Goal: Obtain resource: Download file/media

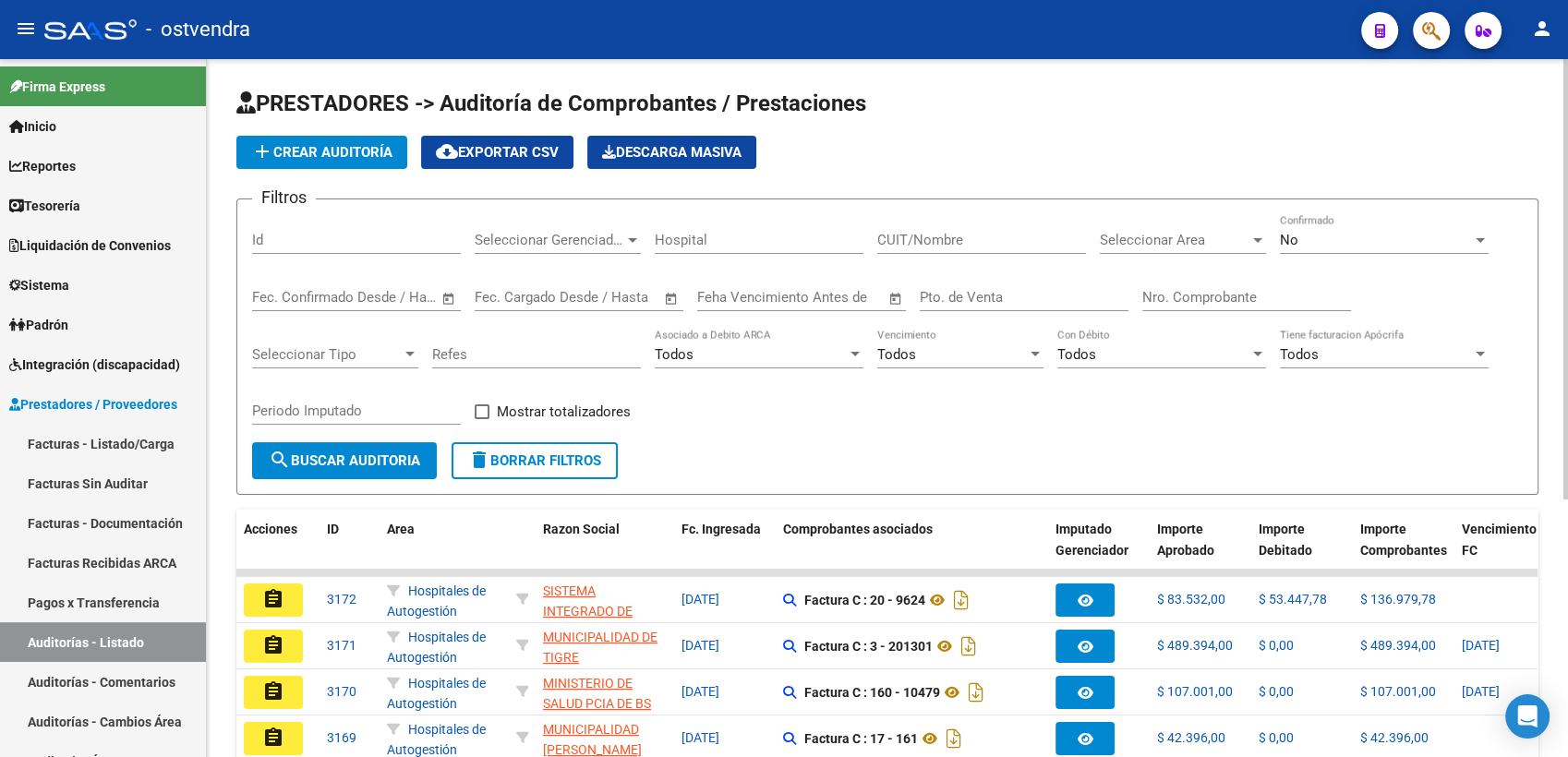
click at [1478, 244] on div at bounding box center [1479, 239] width 16 height 14
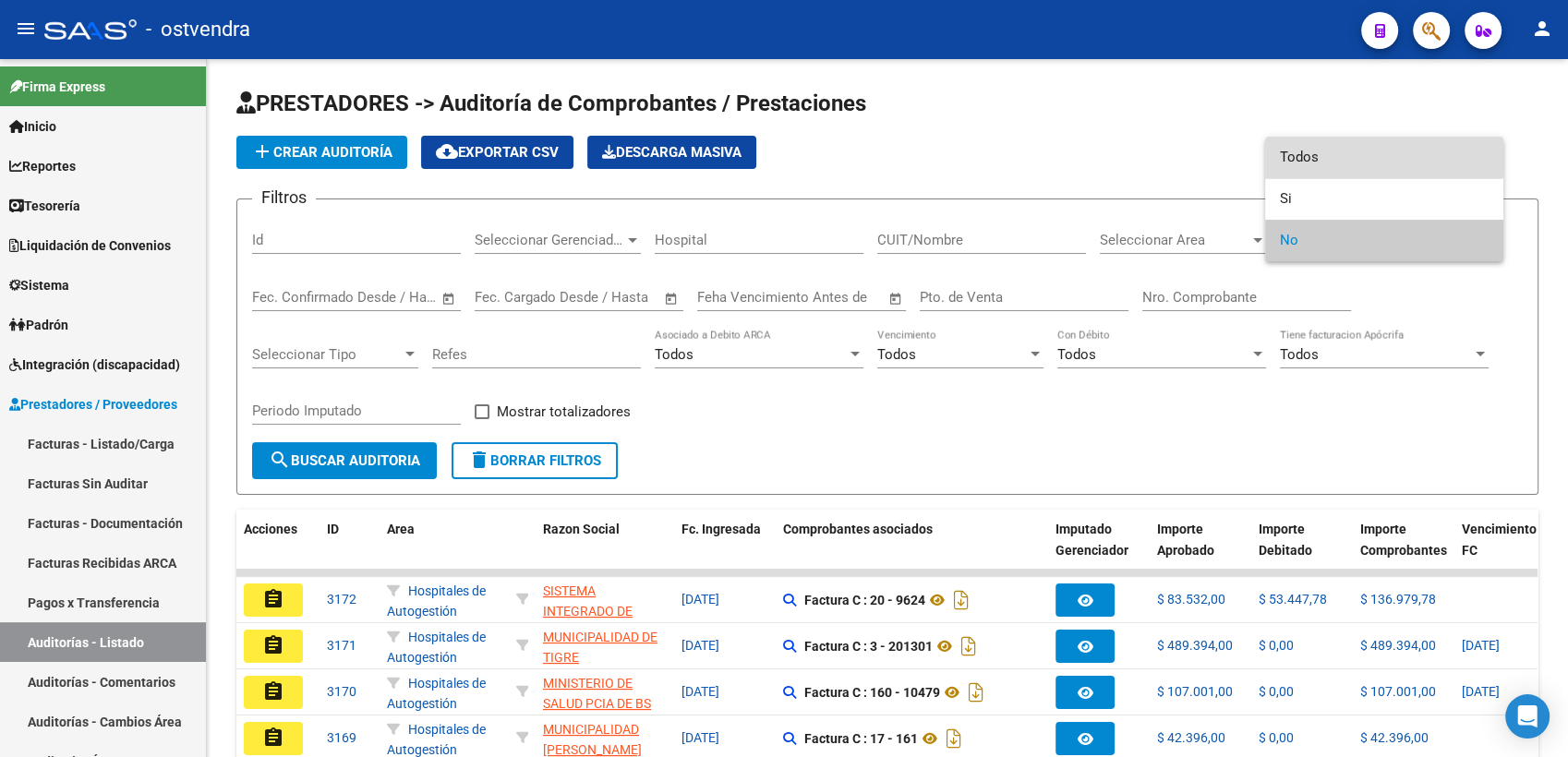
click at [1335, 151] on span "Todos" at bounding box center [1383, 157] width 209 height 41
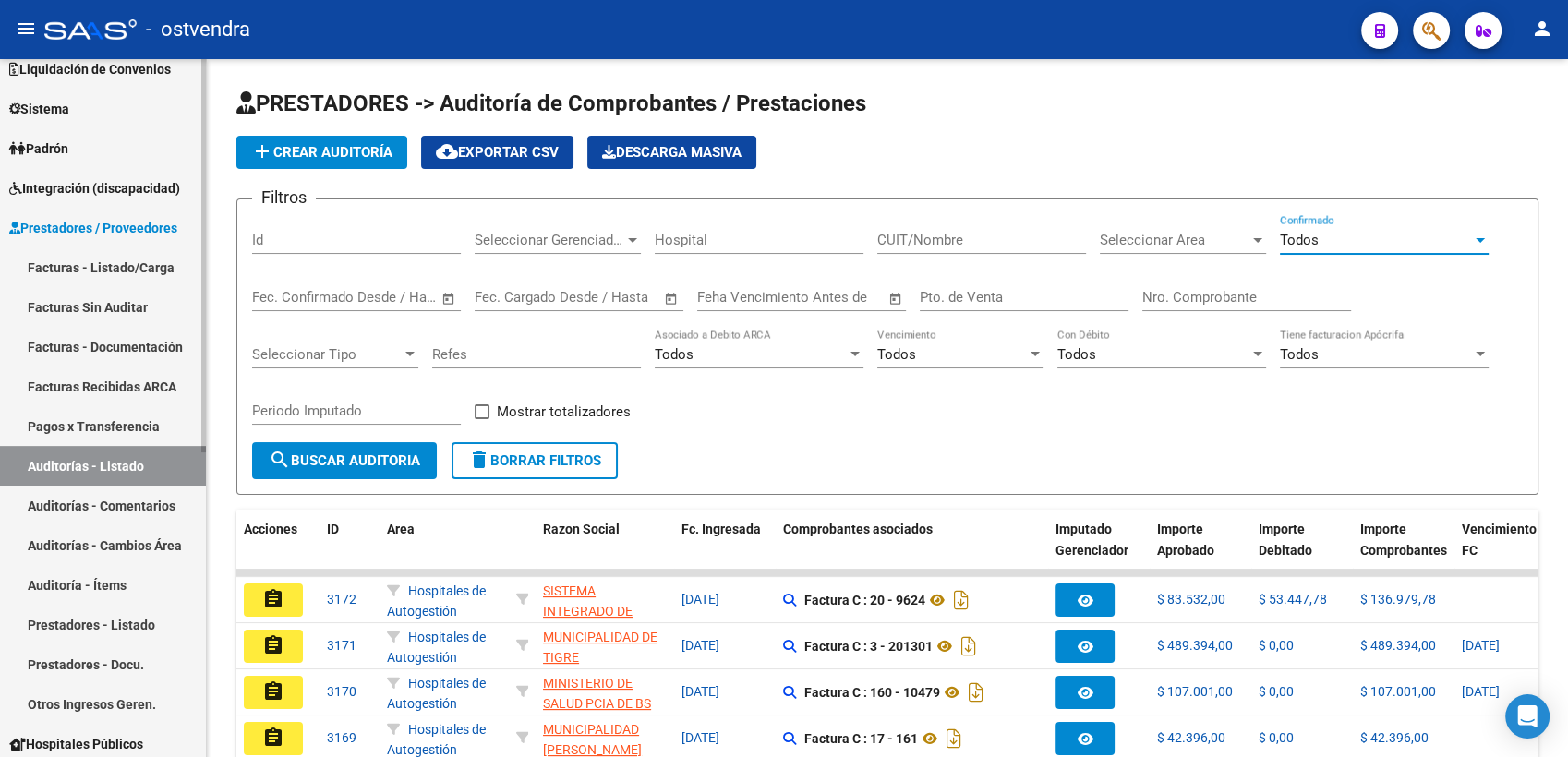
scroll to position [205, 0]
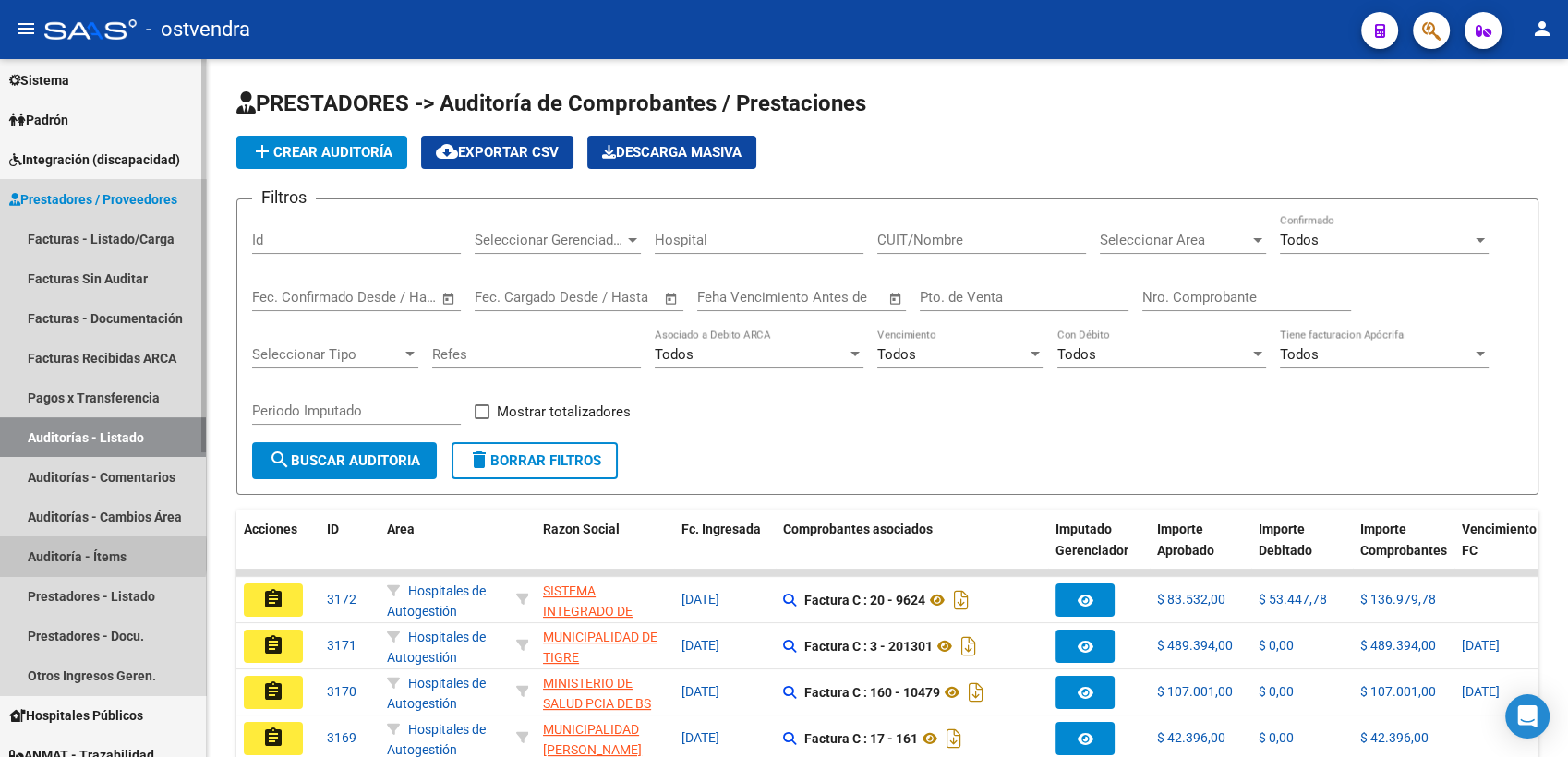
click at [93, 554] on link "Auditoría - Ítems" at bounding box center [102, 556] width 206 height 39
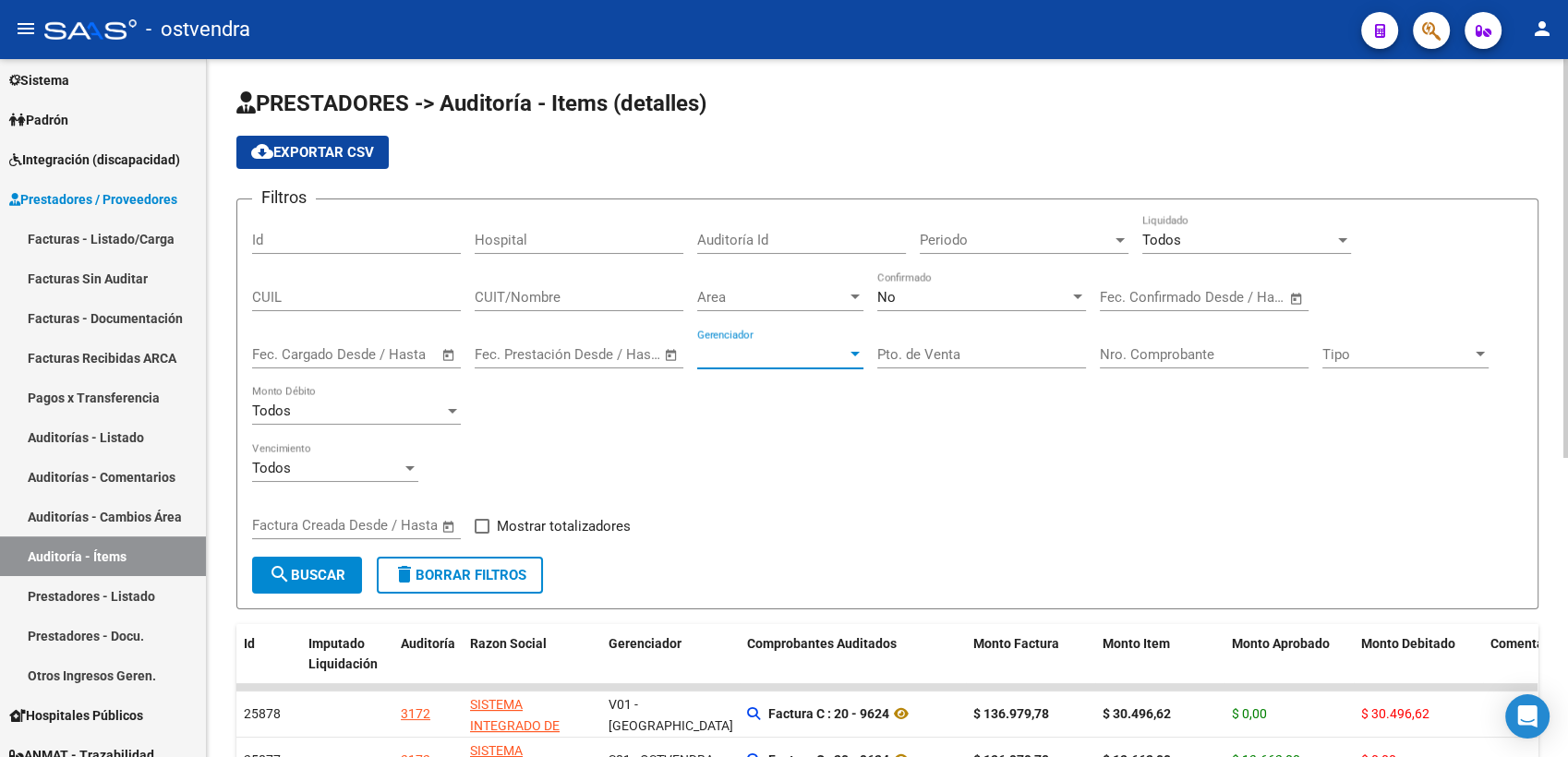
click at [856, 356] on div at bounding box center [855, 354] width 10 height 5
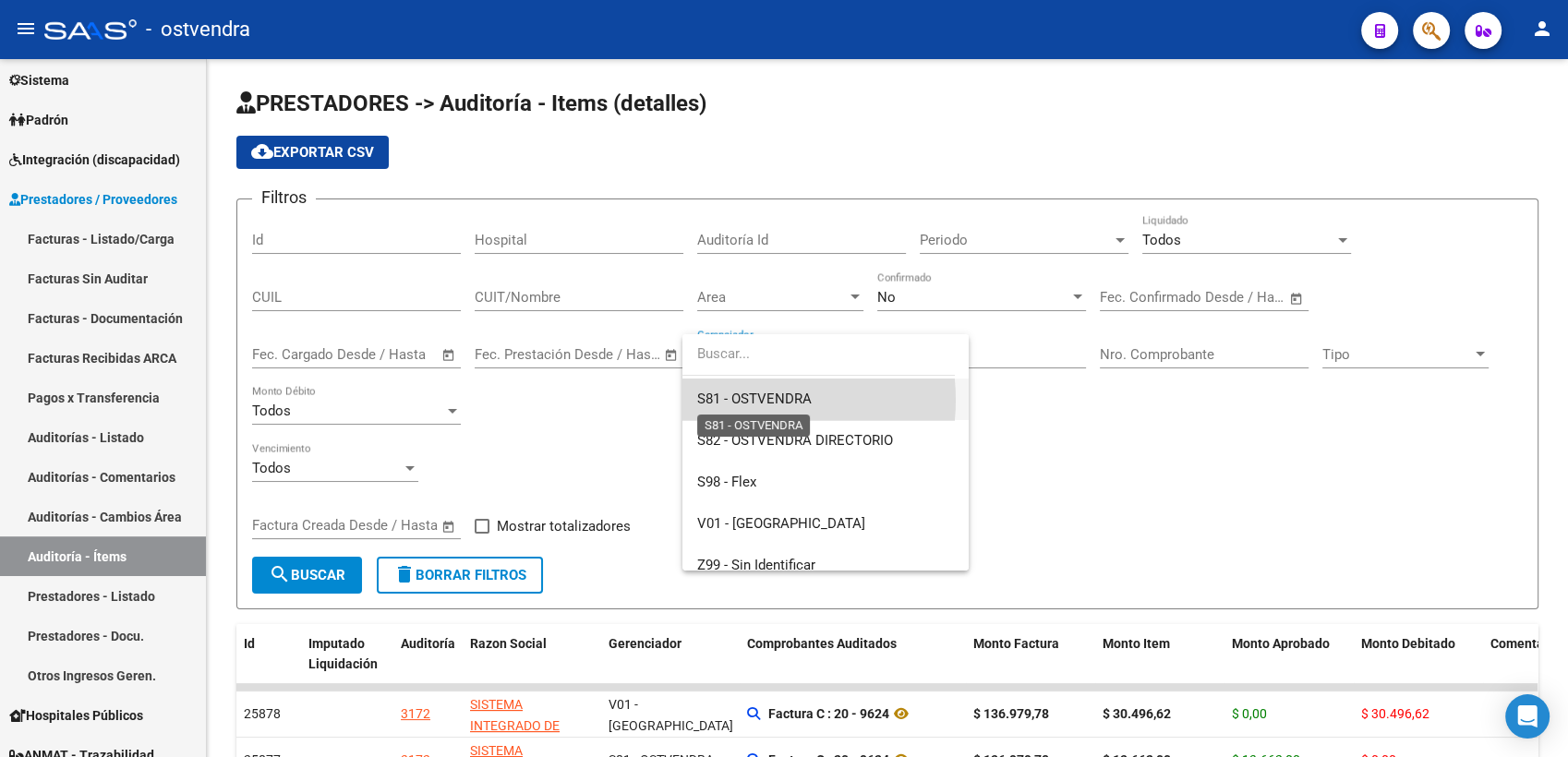
click at [740, 400] on span "S81 - OSTVENDRA" at bounding box center [755, 398] width 115 height 16
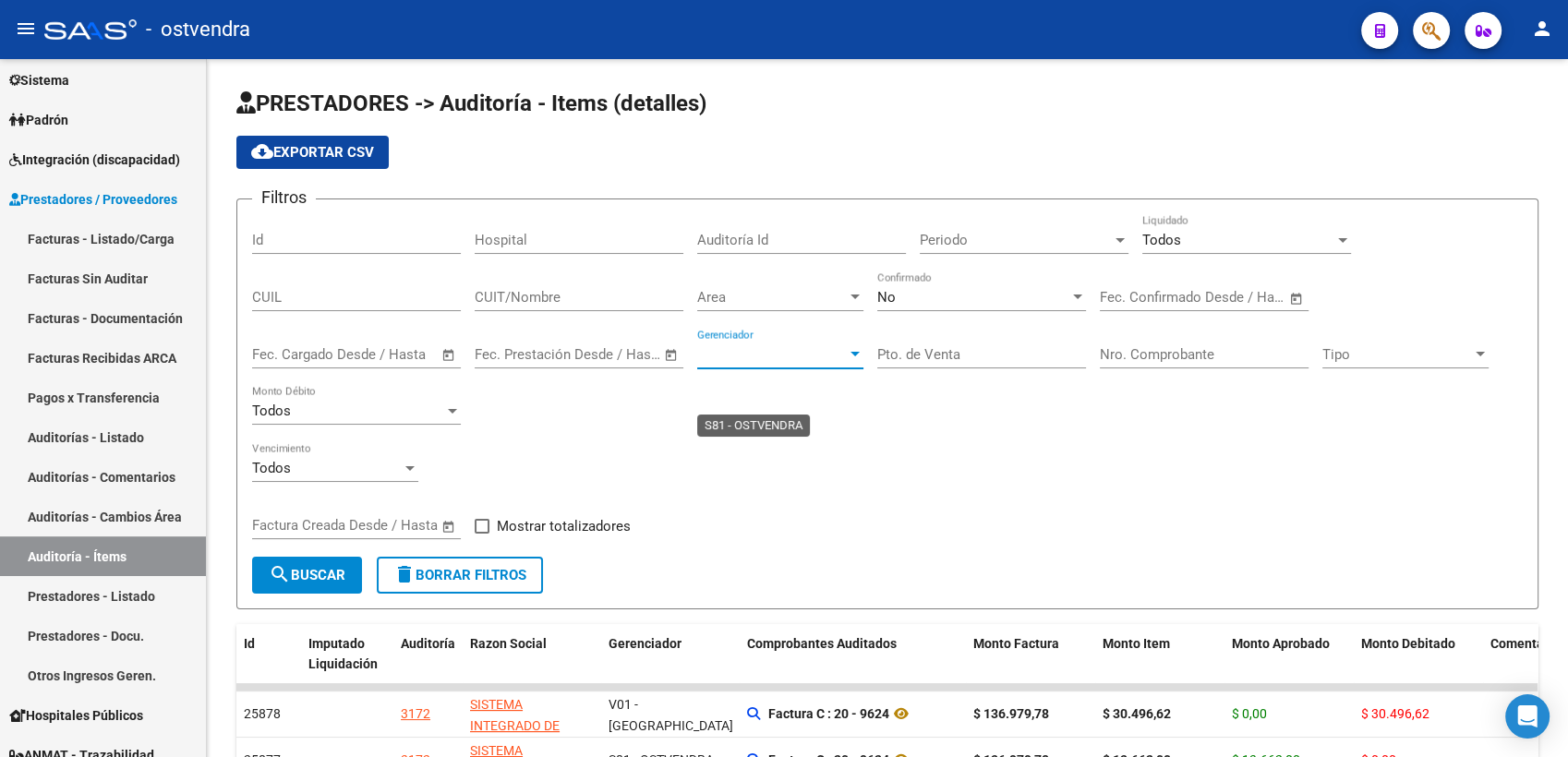
scroll to position [207, 0]
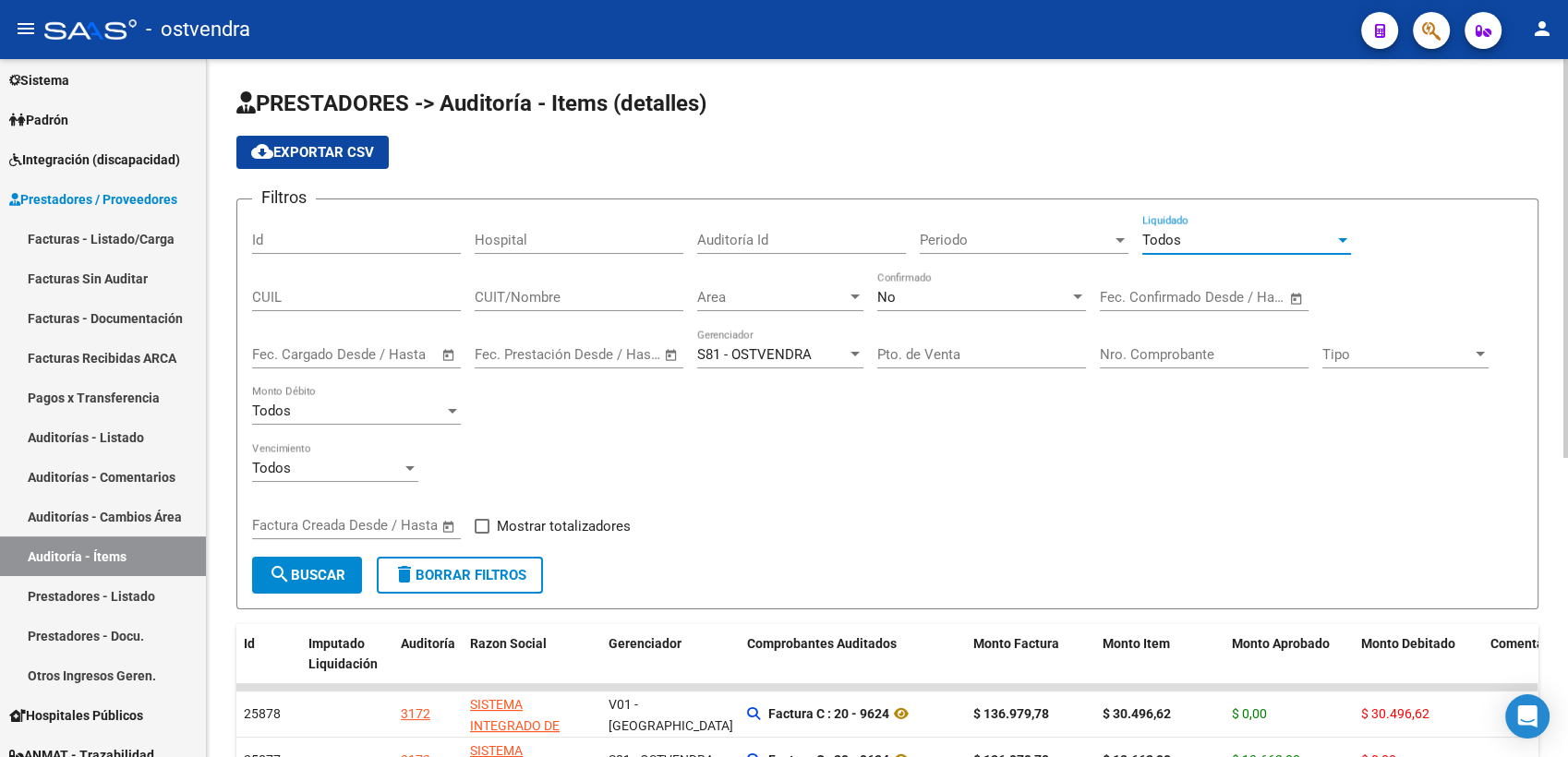
click at [1344, 239] on div at bounding box center [1342, 240] width 10 height 5
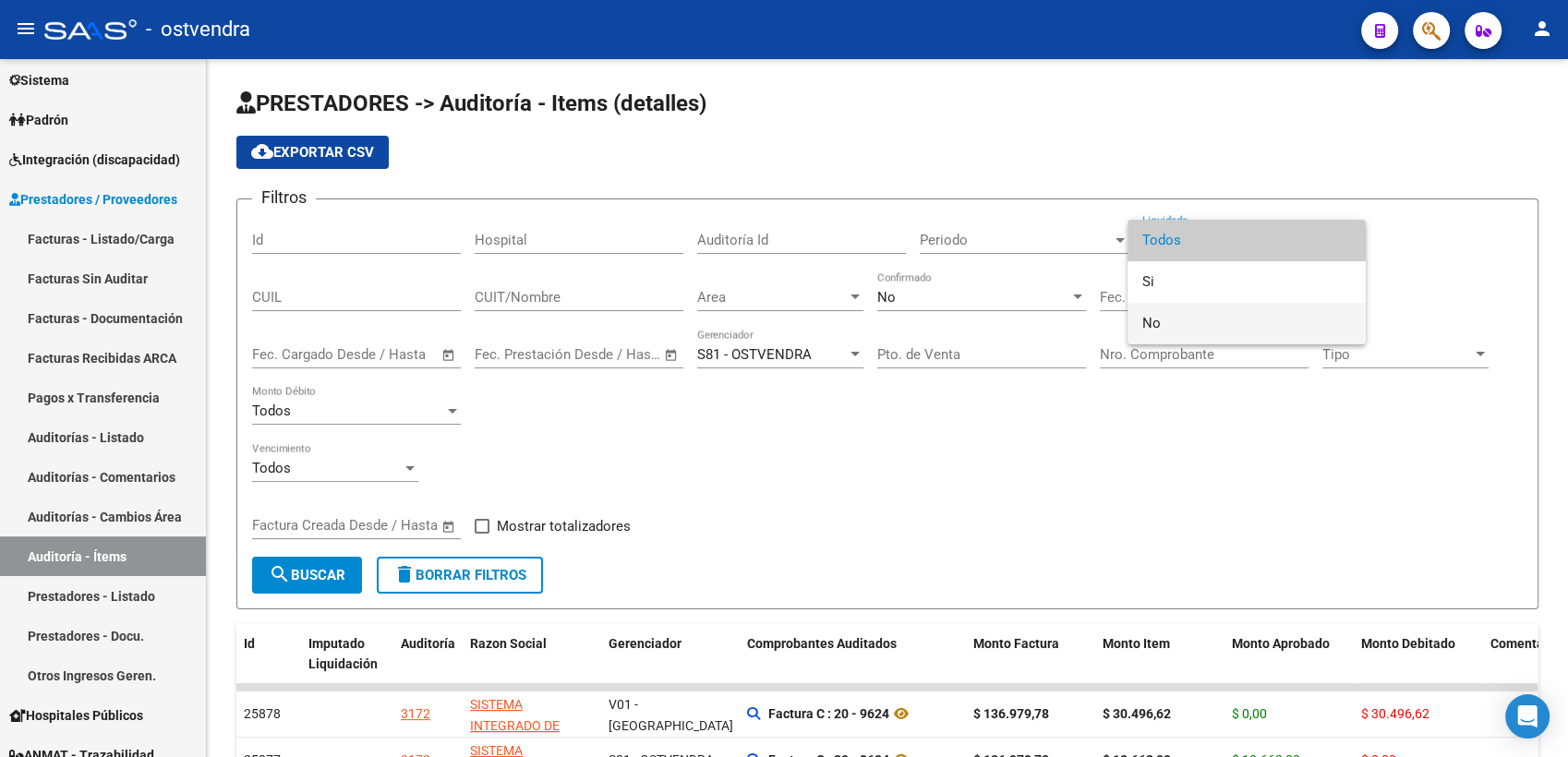
click at [1153, 326] on span "No" at bounding box center [1247, 323] width 209 height 41
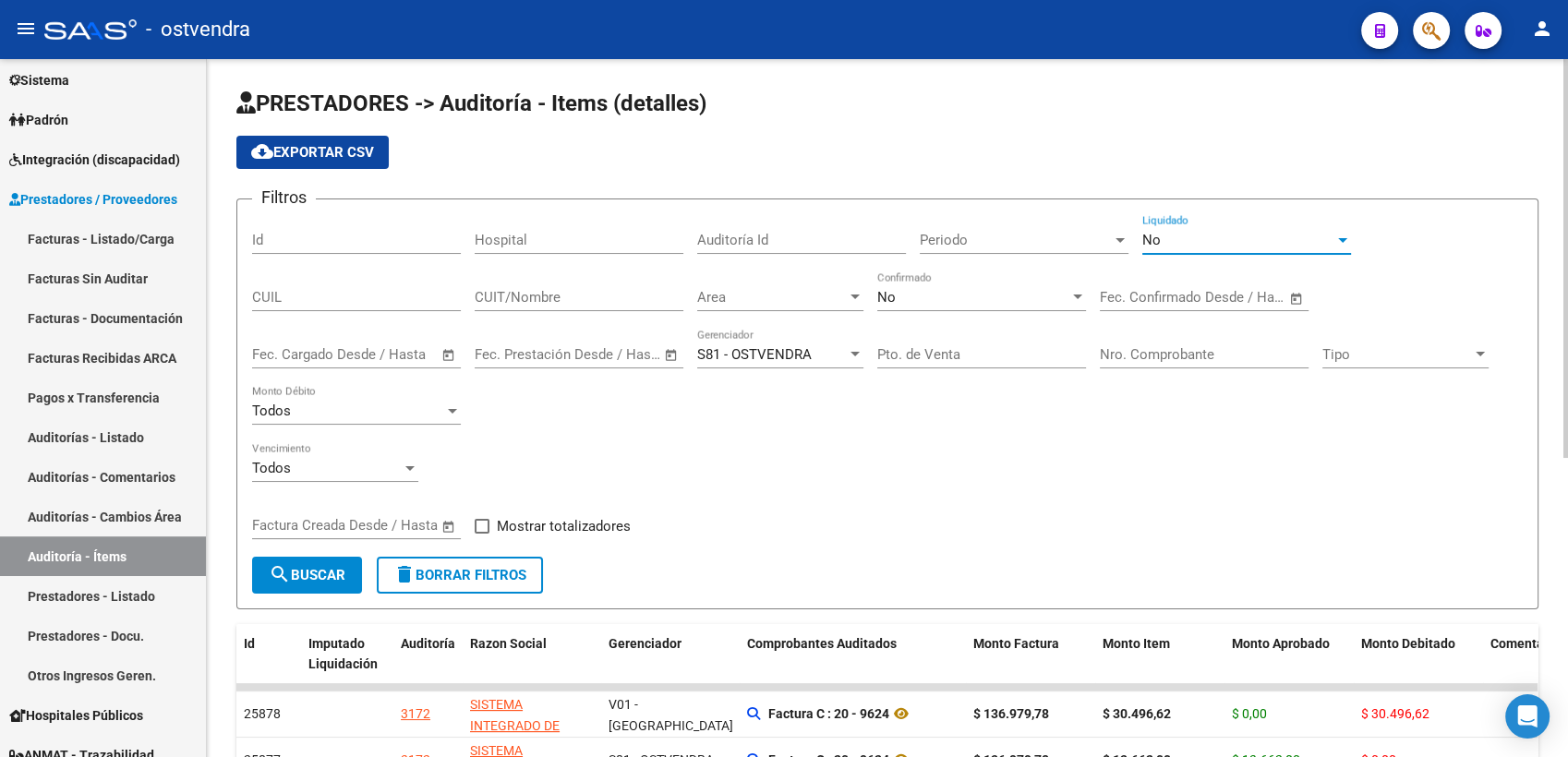
click at [318, 572] on span "search Buscar" at bounding box center [307, 574] width 77 height 16
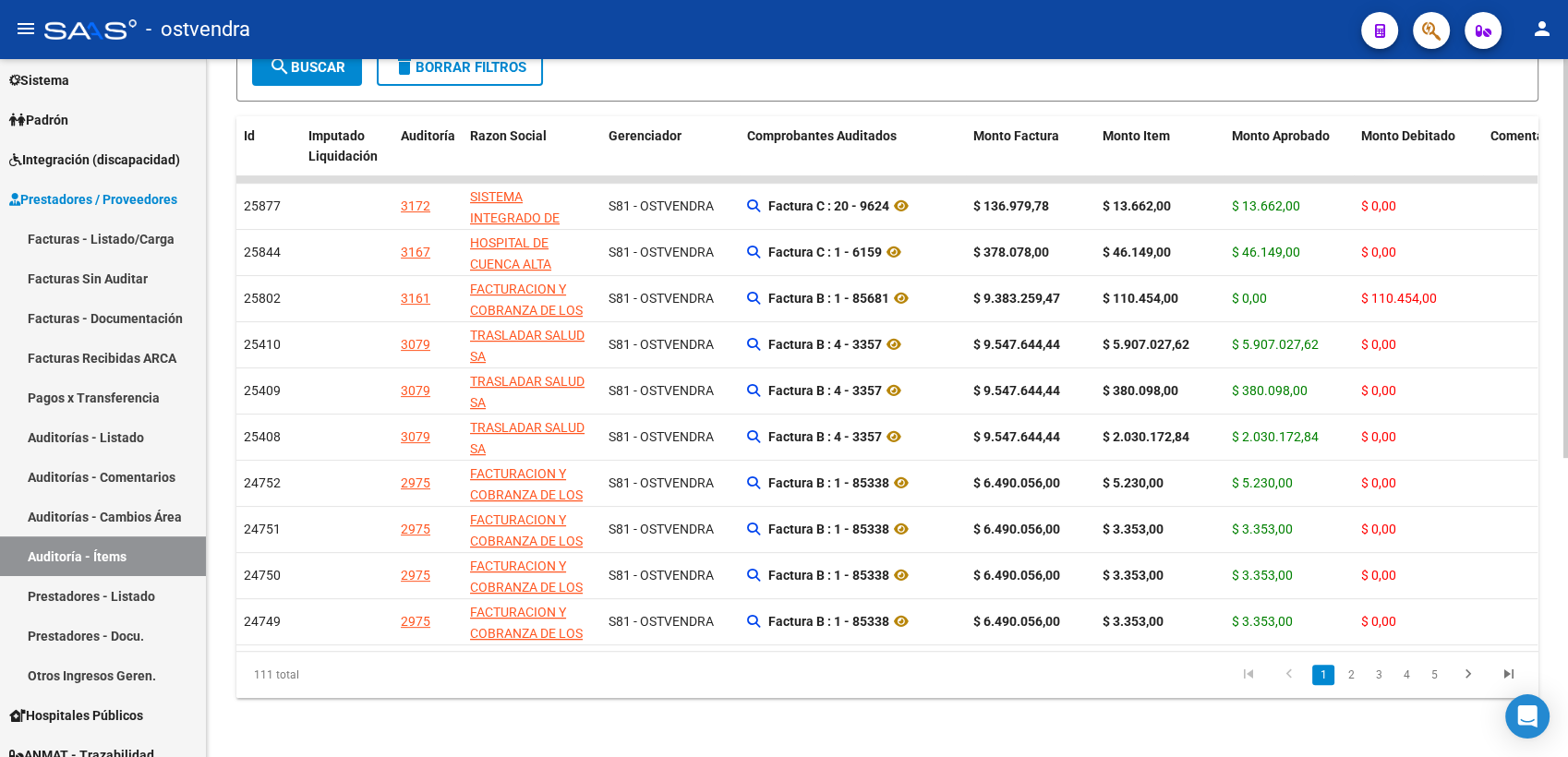
scroll to position [523, 0]
click at [1531, 428] on div "PRESTADORES -> Auditoría - Items (detalles) cloud_download Exportar CSV Filtros…" at bounding box center [889, 154] width 1365 height 1206
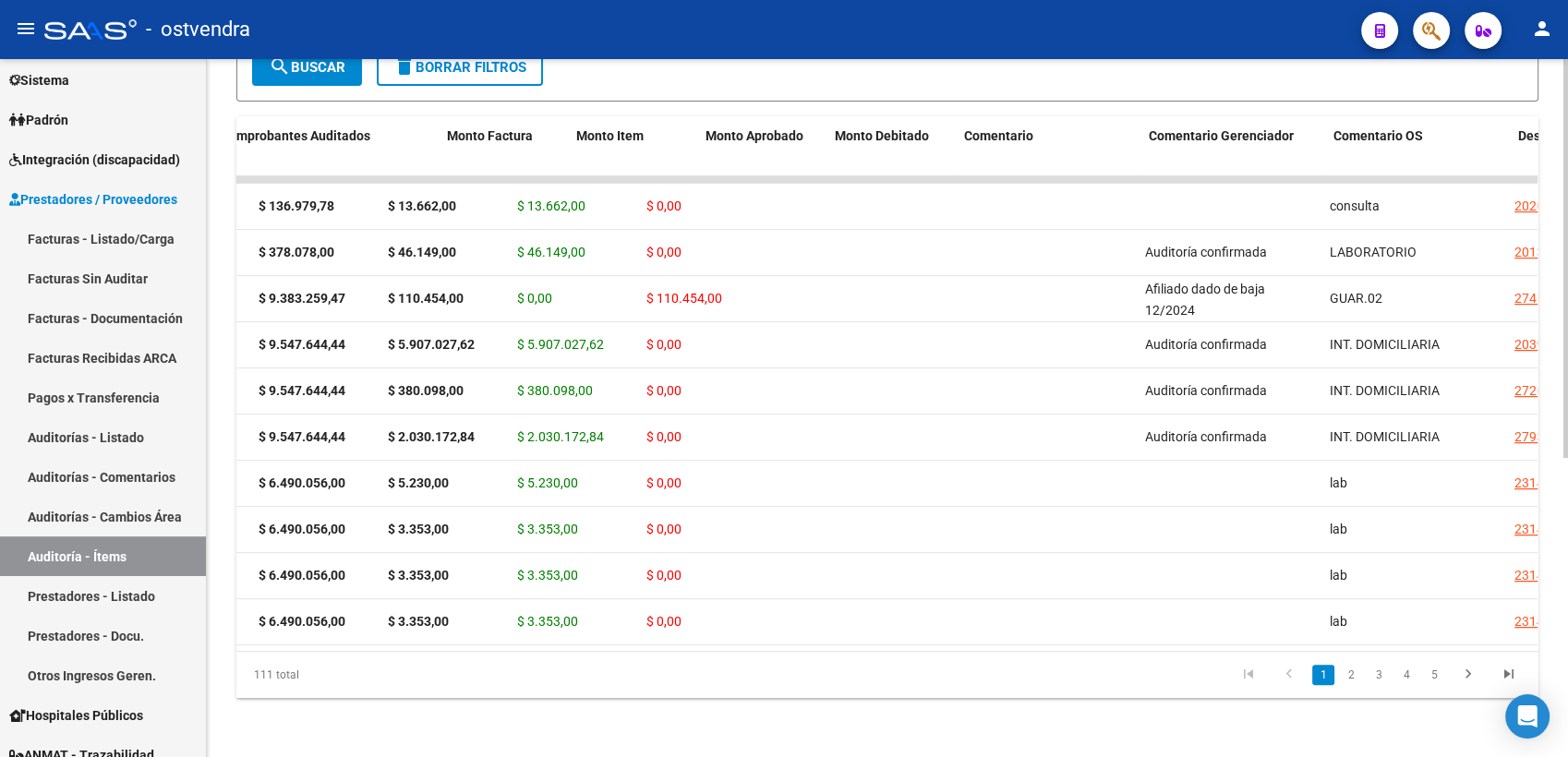
scroll to position [0, 0]
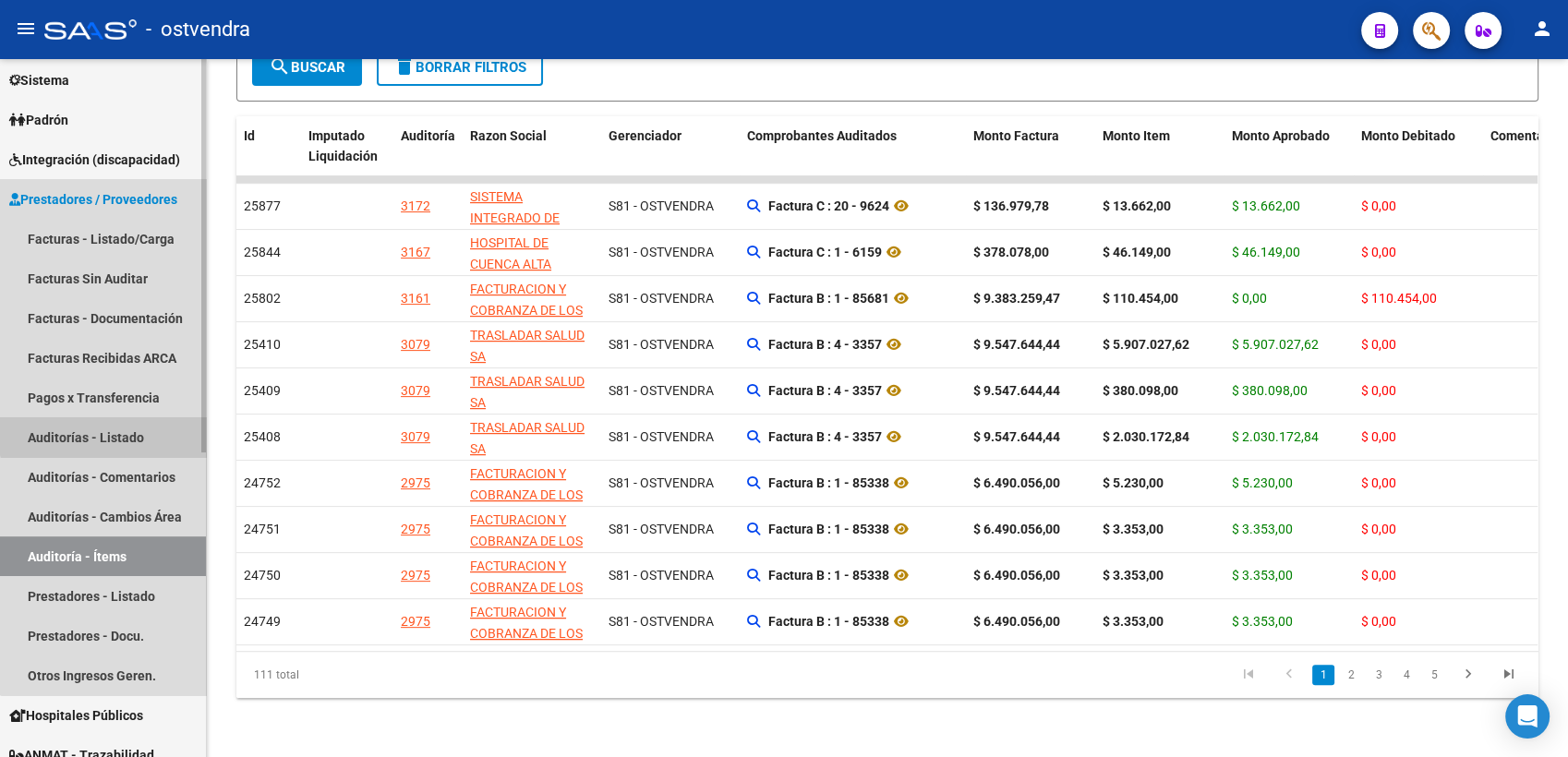
click at [108, 431] on link "Auditorías - Listado" at bounding box center [102, 436] width 206 height 39
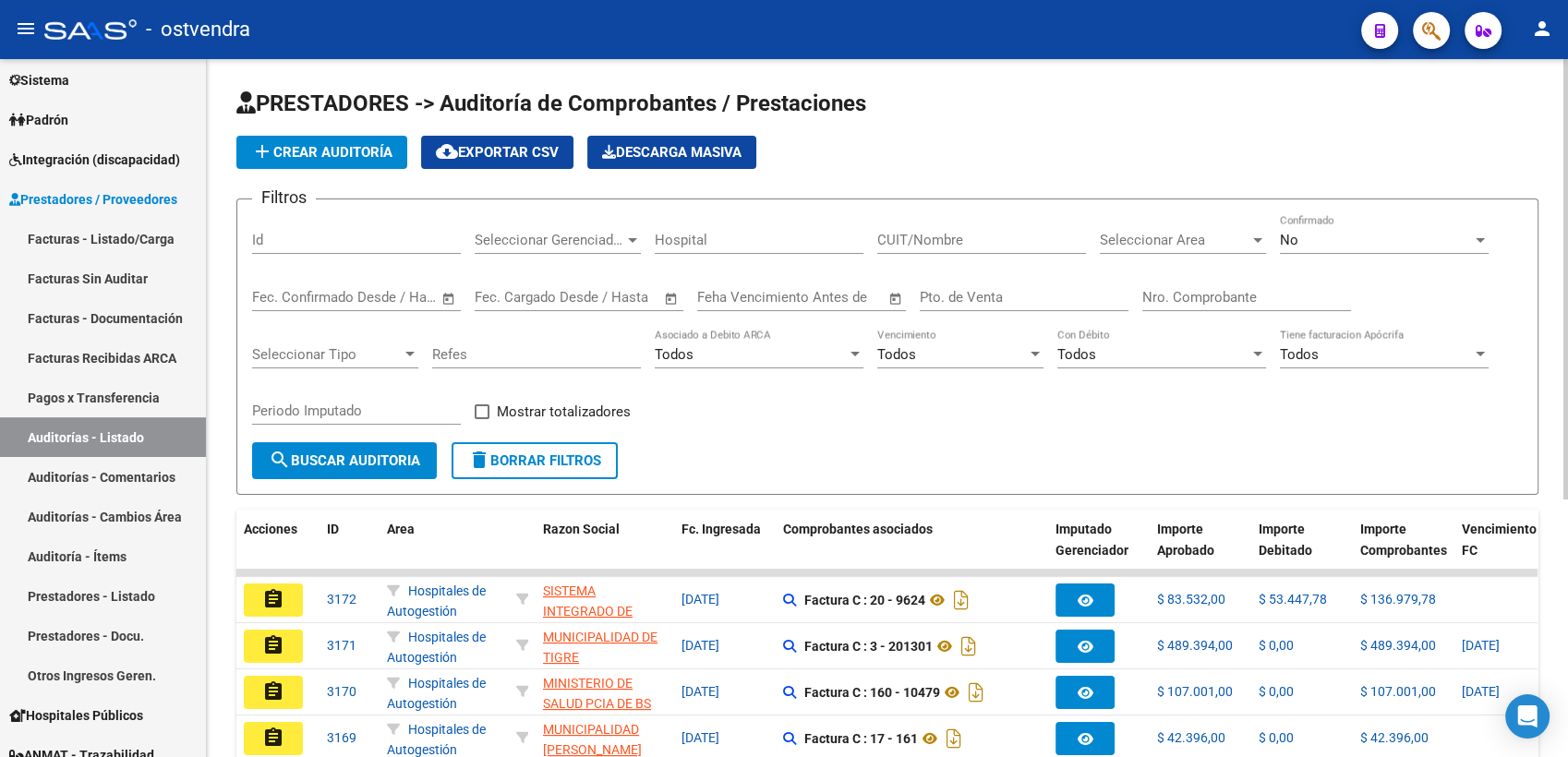
click at [411, 359] on div at bounding box center [409, 354] width 16 height 14
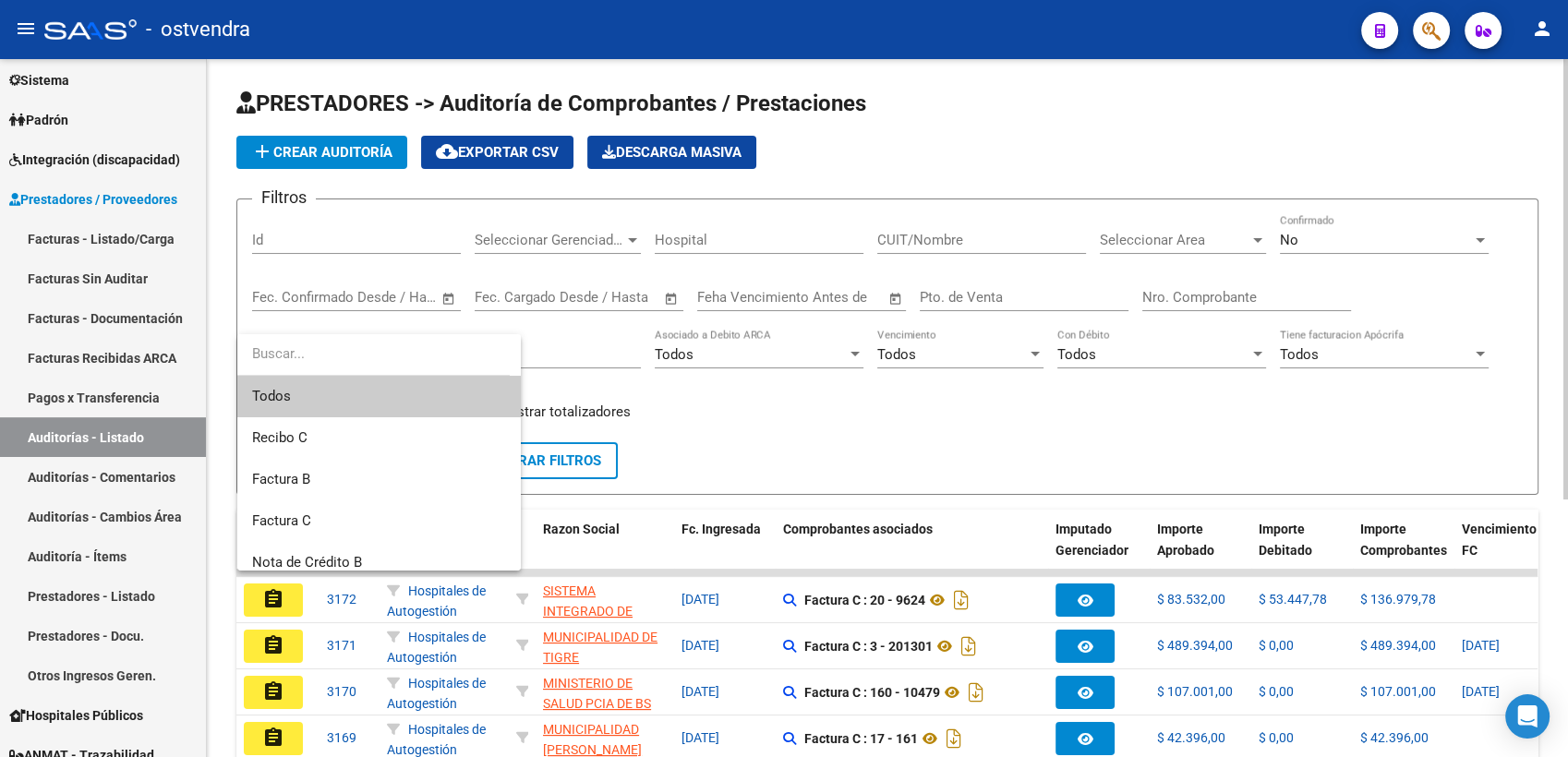
click at [411, 359] on input "dropdown search" at bounding box center [373, 353] width 273 height 41
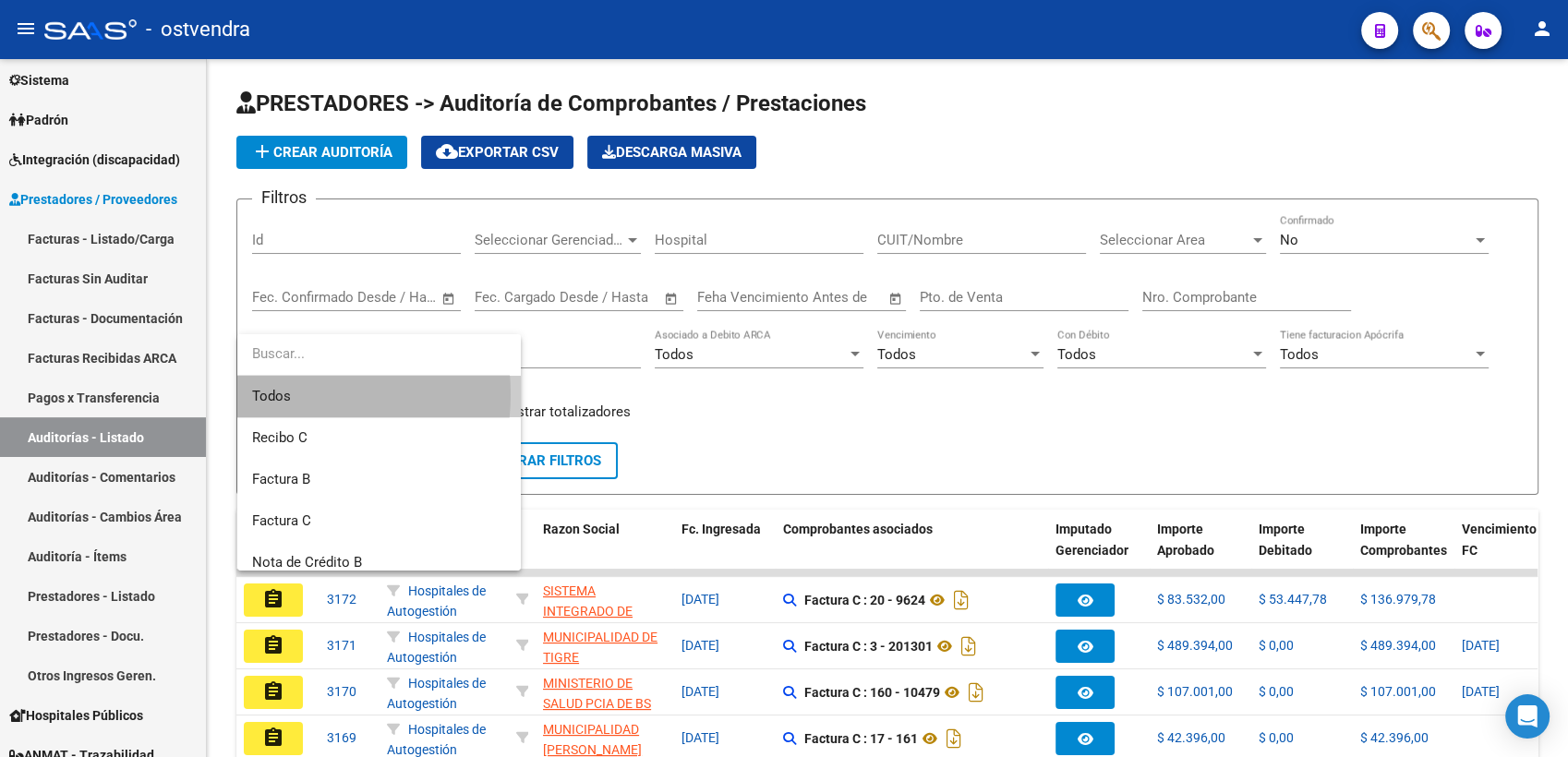
click at [276, 394] on span "Todos" at bounding box center [378, 396] width 254 height 41
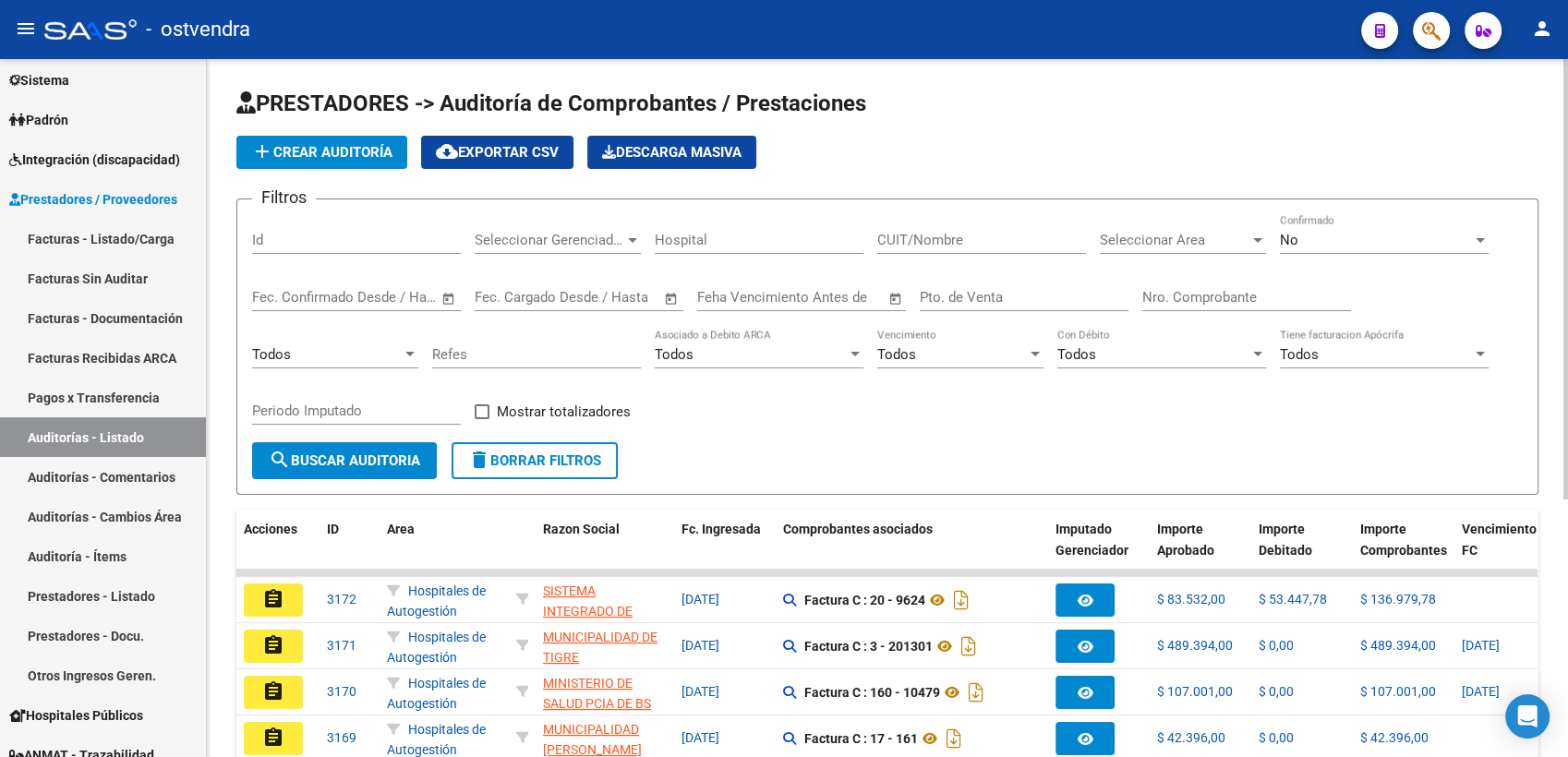
click at [850, 417] on div "Filtros Id Seleccionar Gerenciador Seleccionar Gerenciador Hospital CUIT/Nombre…" at bounding box center [887, 328] width 1270 height 228
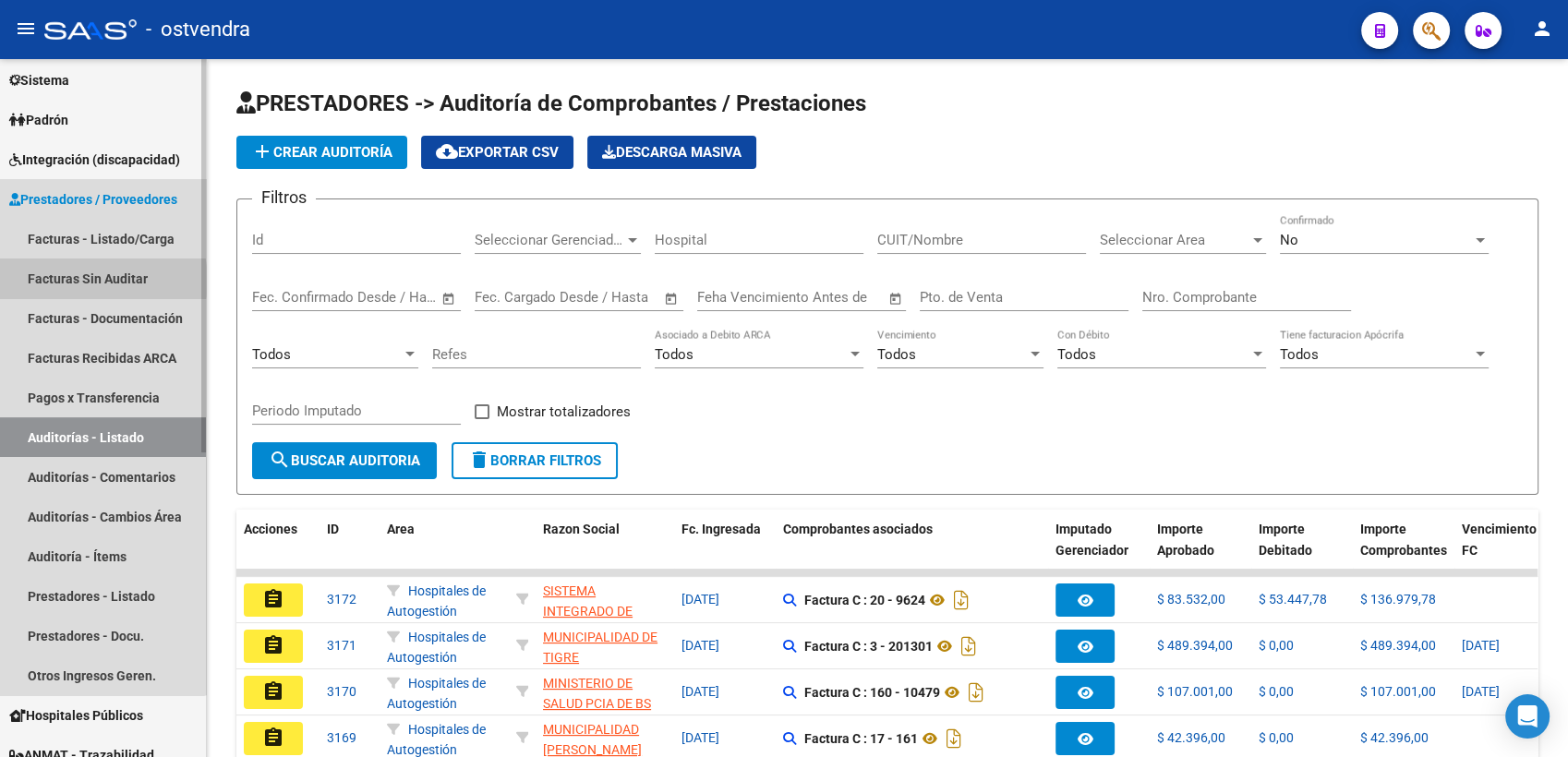
click at [81, 280] on link "Facturas Sin Auditar" at bounding box center [102, 278] width 206 height 39
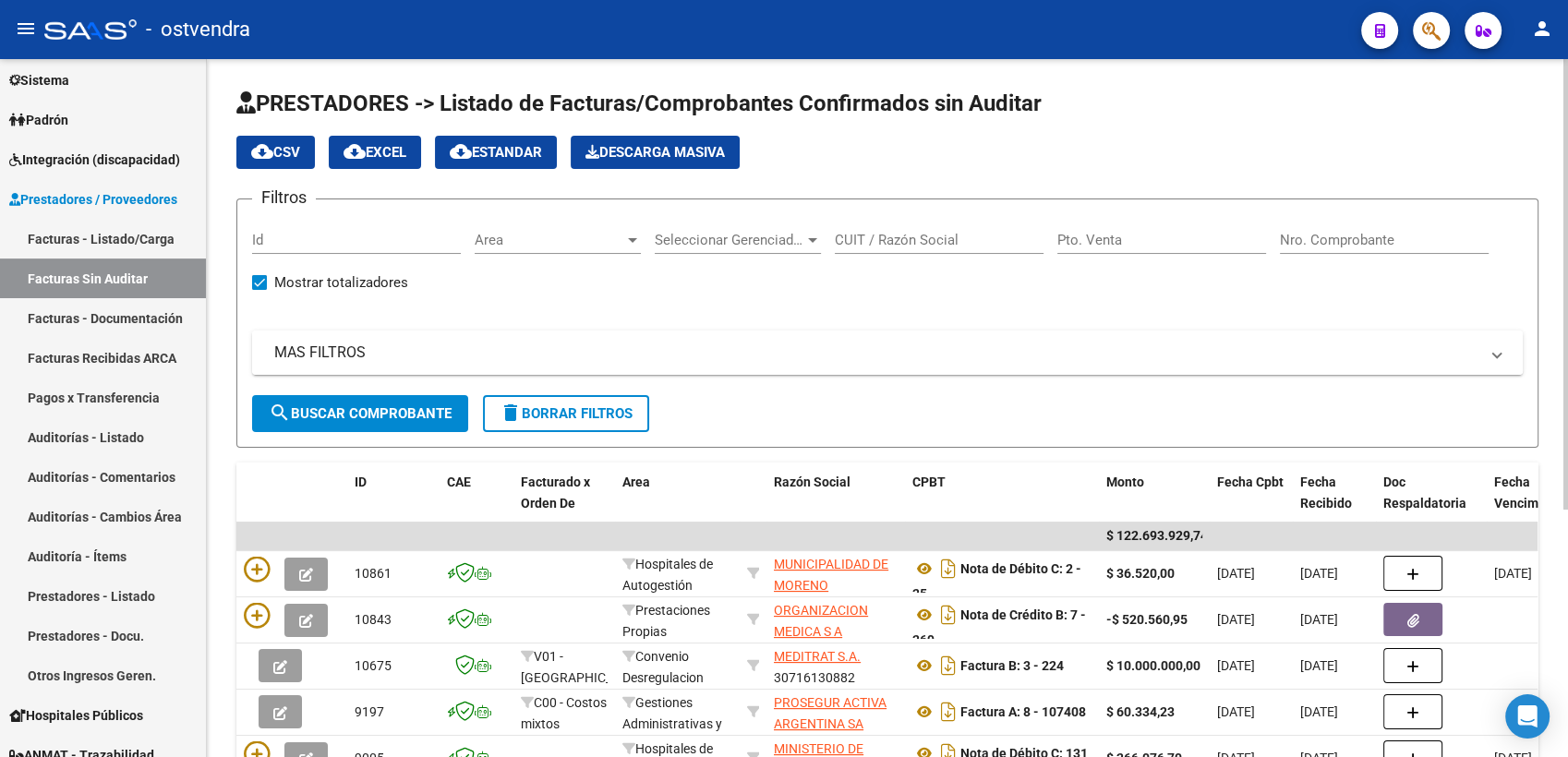
click at [320, 354] on mat-panel-title "MAS FILTROS" at bounding box center [876, 352] width 1204 height 20
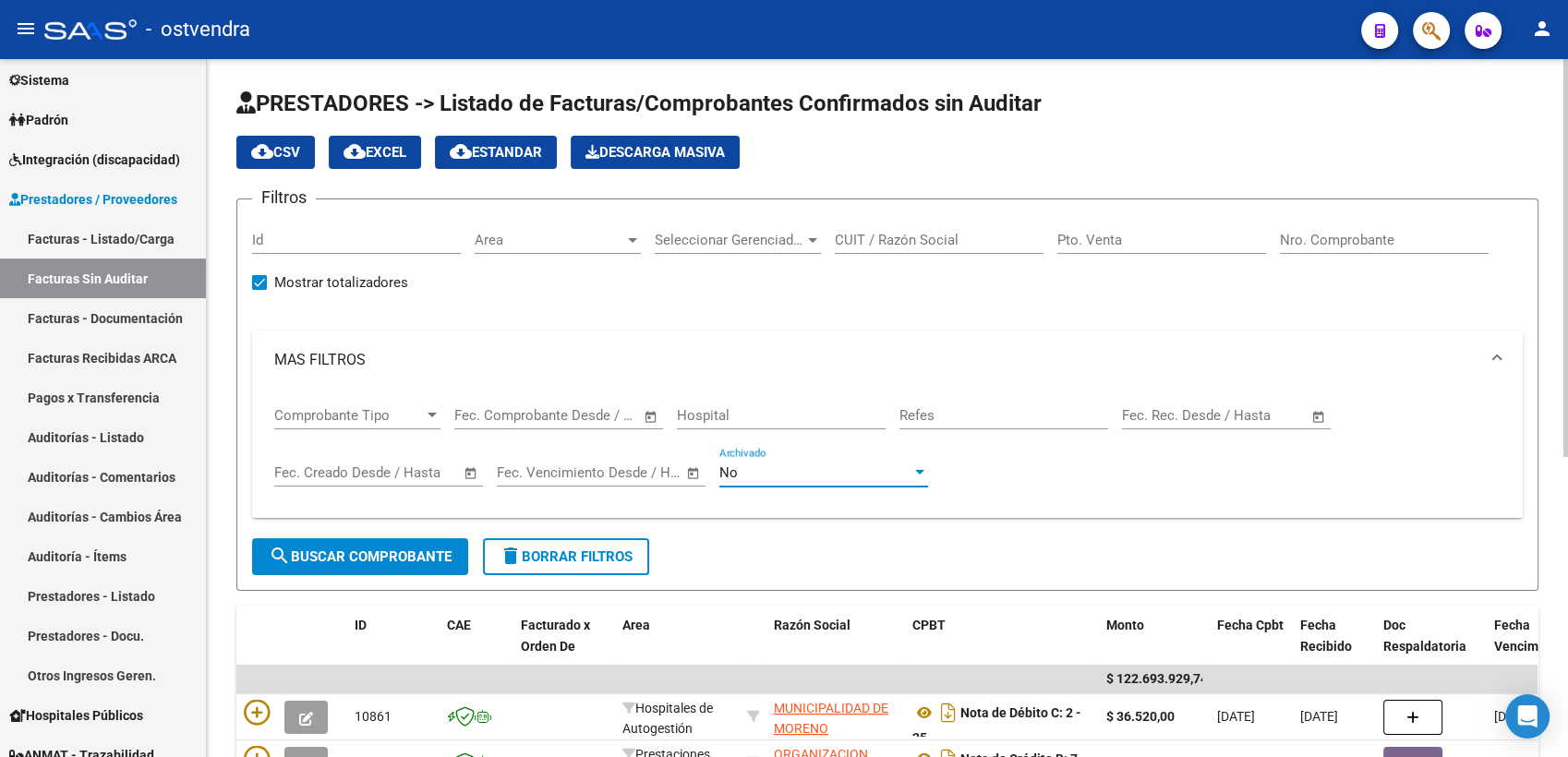
click at [920, 475] on div at bounding box center [919, 472] width 10 height 5
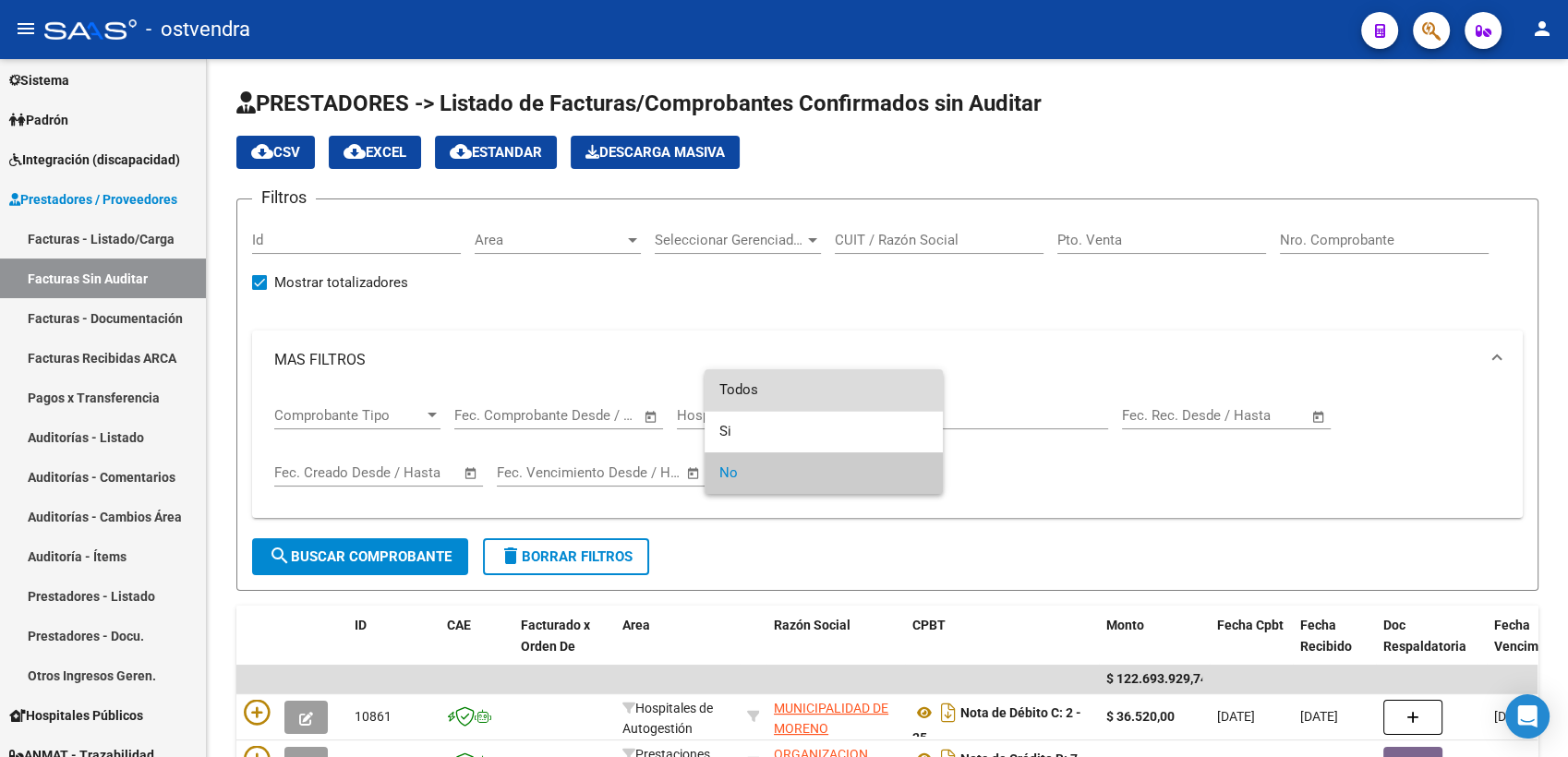
click at [797, 393] on span "Todos" at bounding box center [824, 390] width 209 height 41
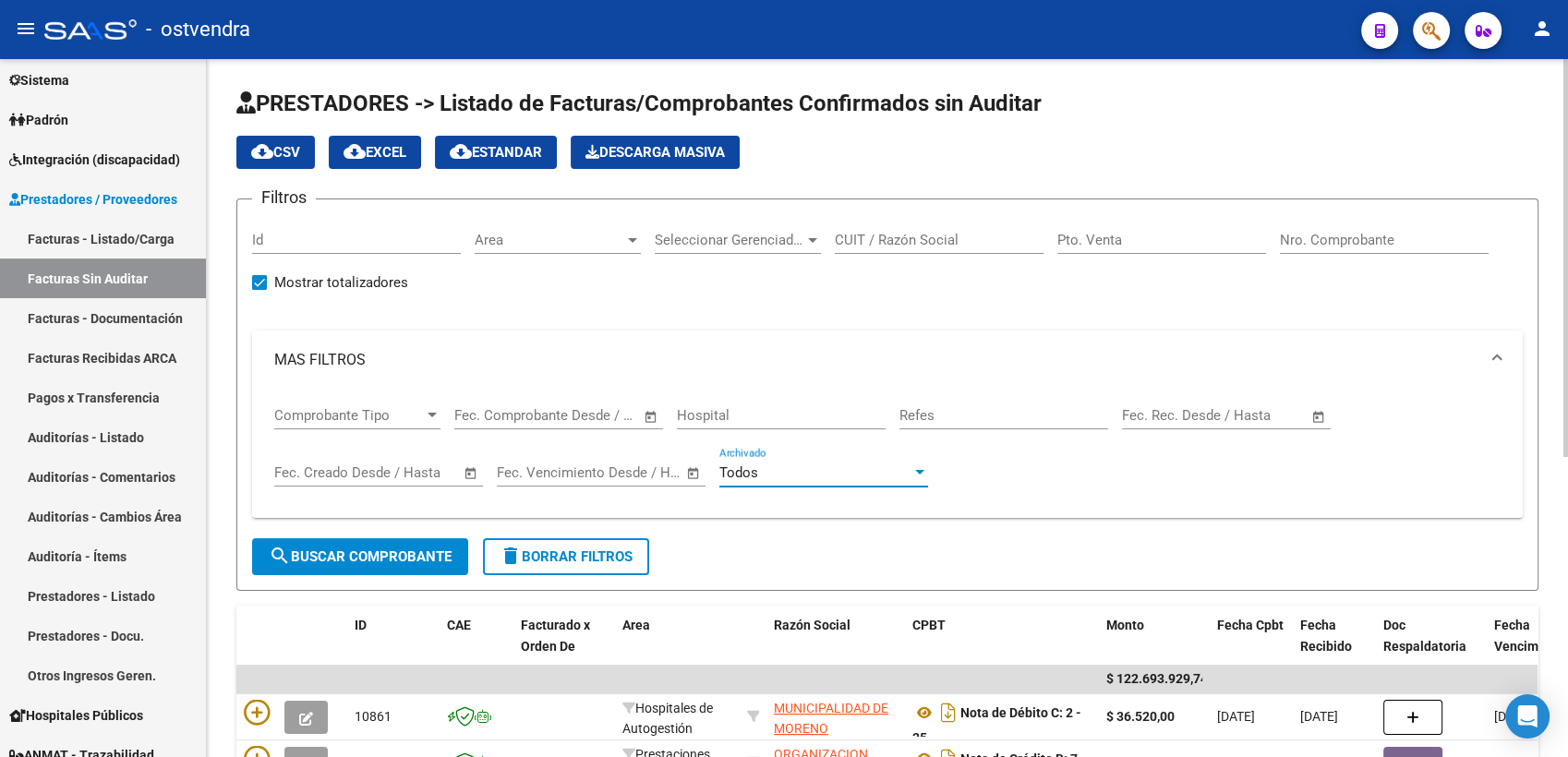
click at [1129, 475] on div "Comprobante Tipo Comprobante Tipo Fecha inicio – Fecha fin Fec. Comprobante Des…" at bounding box center [887, 447] width 1226 height 115
click at [810, 242] on div at bounding box center [811, 239] width 16 height 14
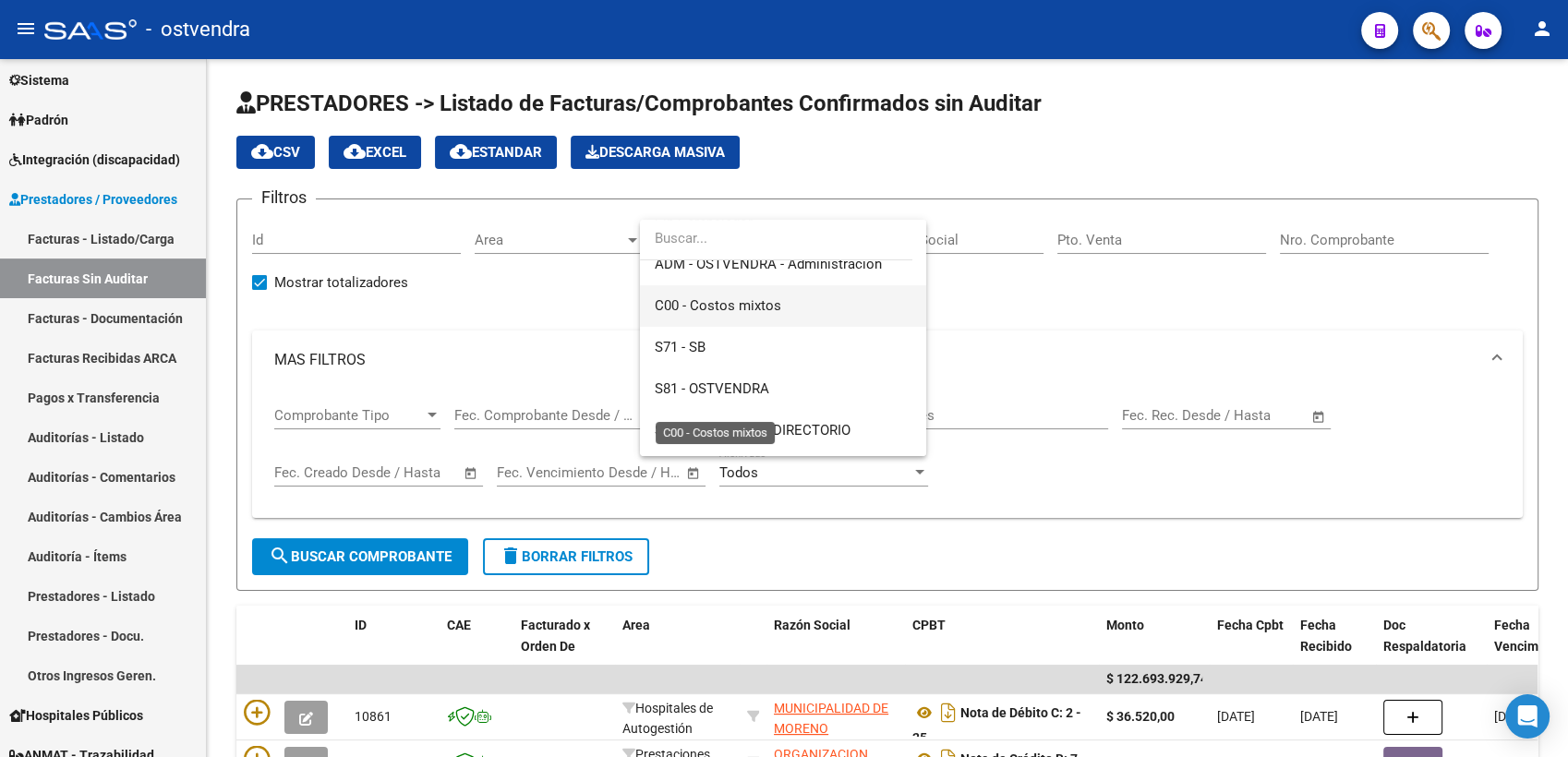
scroll to position [102, 0]
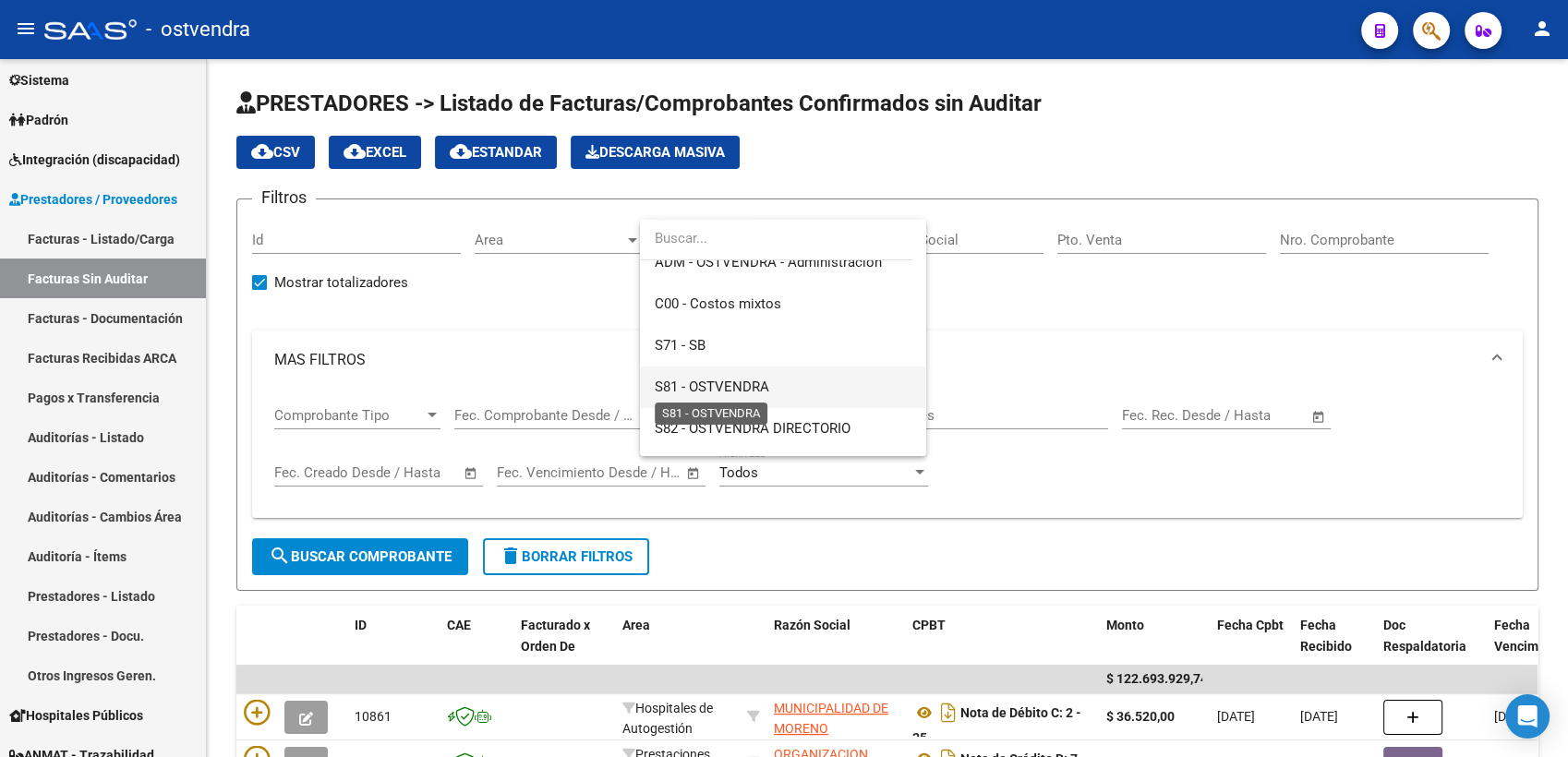
click at [719, 388] on span "S81 - OSTVENDRA" at bounding box center [712, 387] width 115 height 16
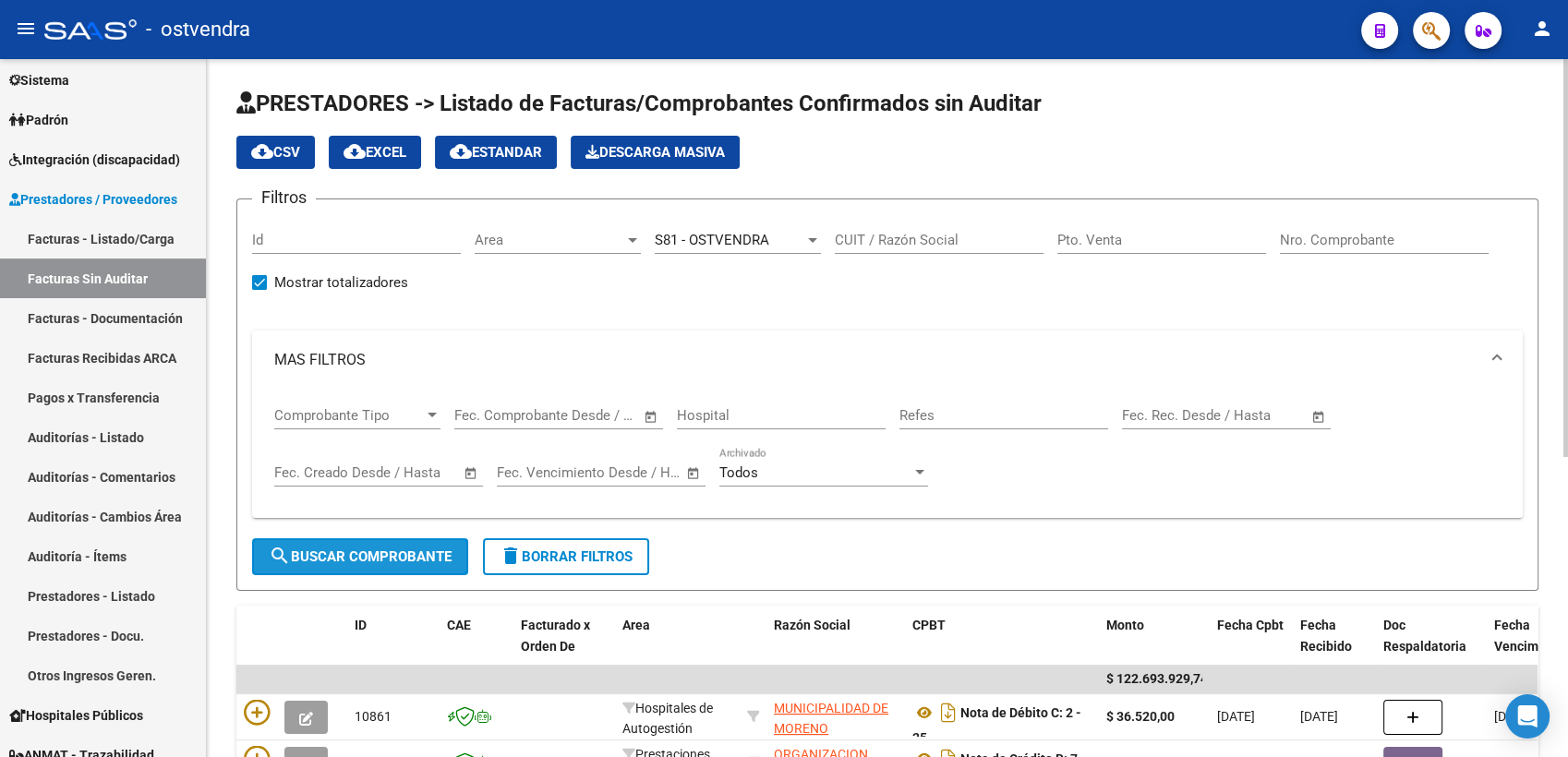
click at [443, 555] on span "search Buscar Comprobante" at bounding box center [360, 556] width 183 height 16
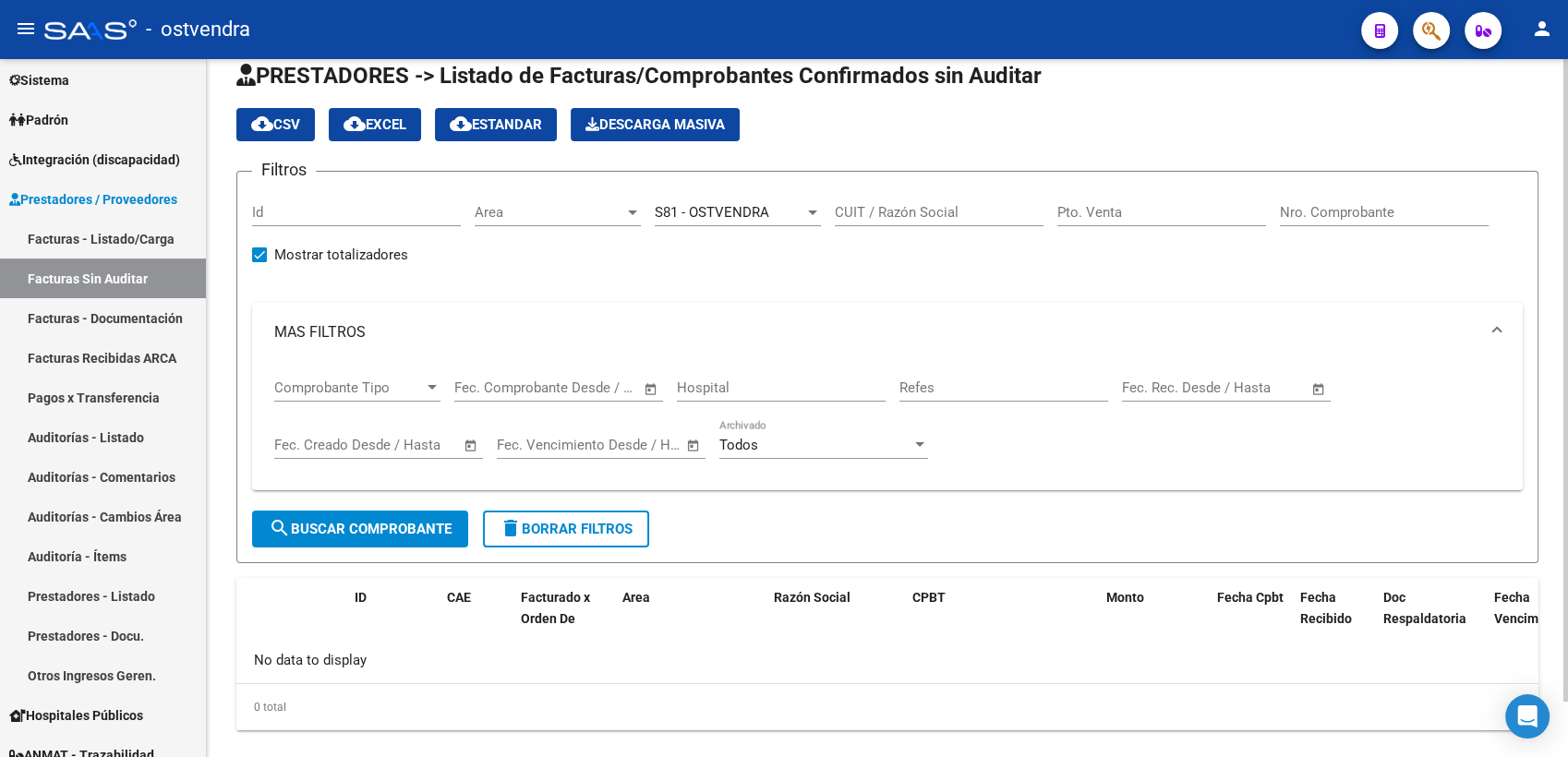
scroll to position [59, 0]
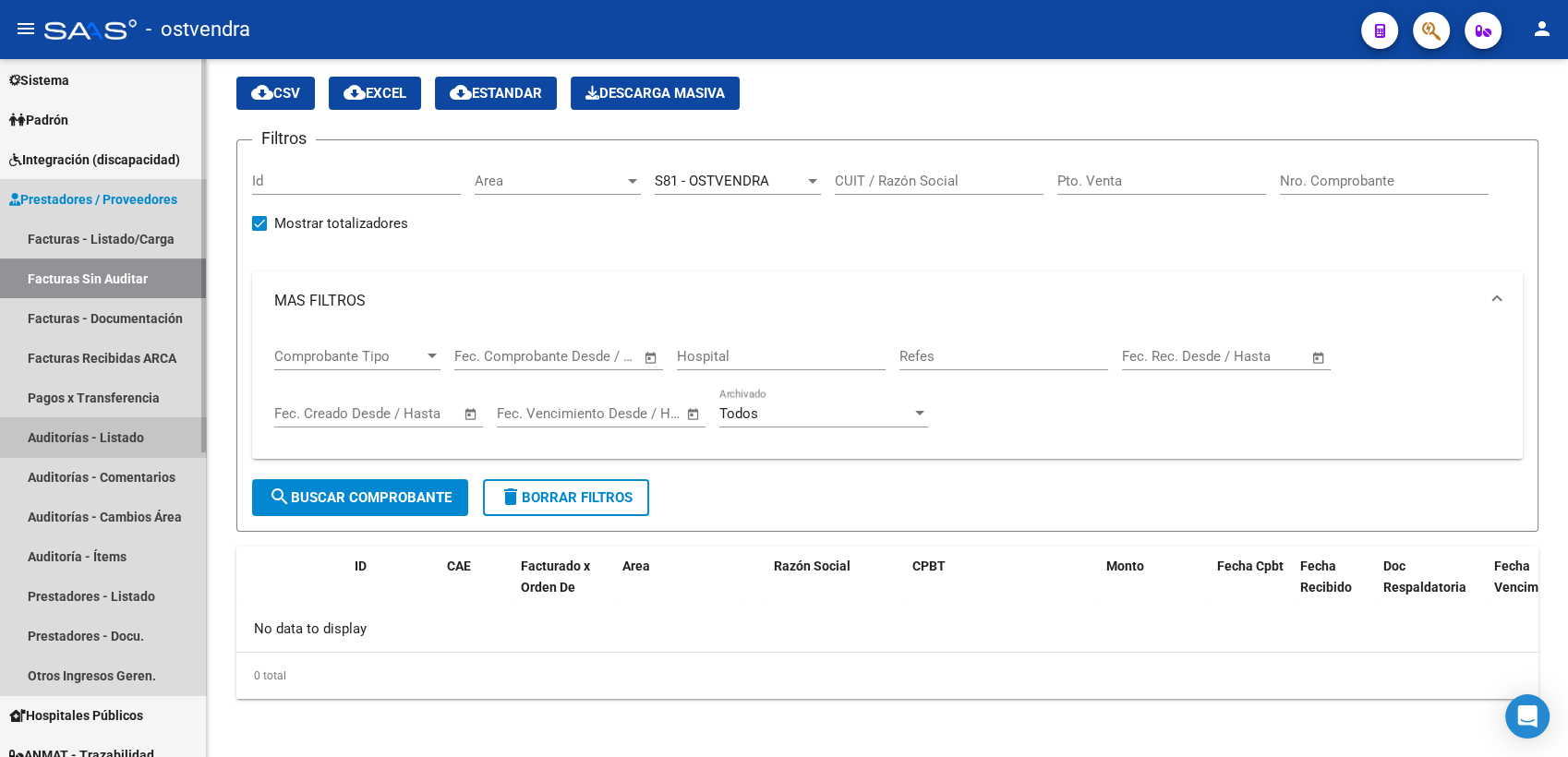
click at [118, 440] on link "Auditorías - Listado" at bounding box center [102, 436] width 206 height 39
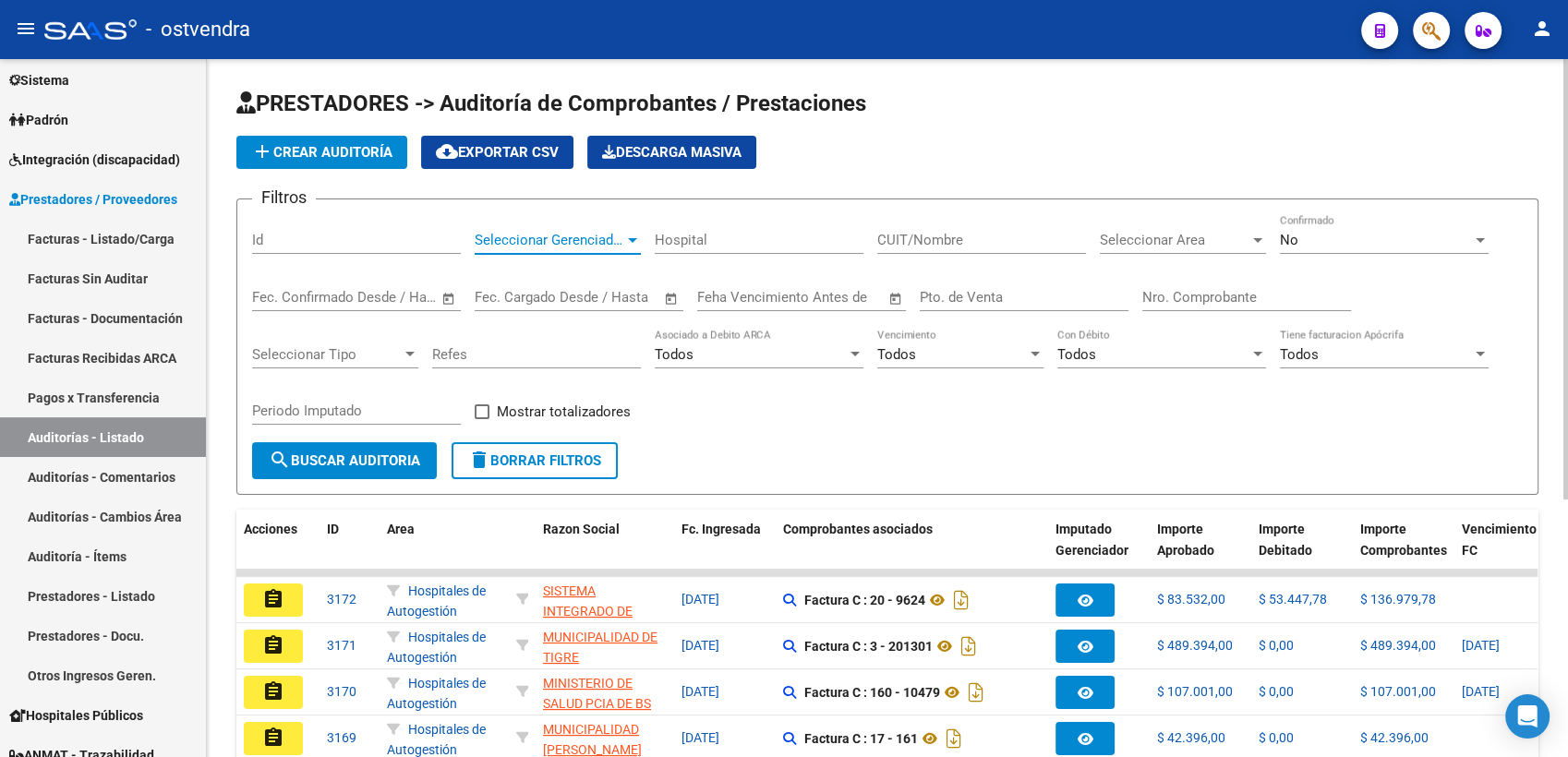
click at [633, 238] on div at bounding box center [632, 240] width 10 height 5
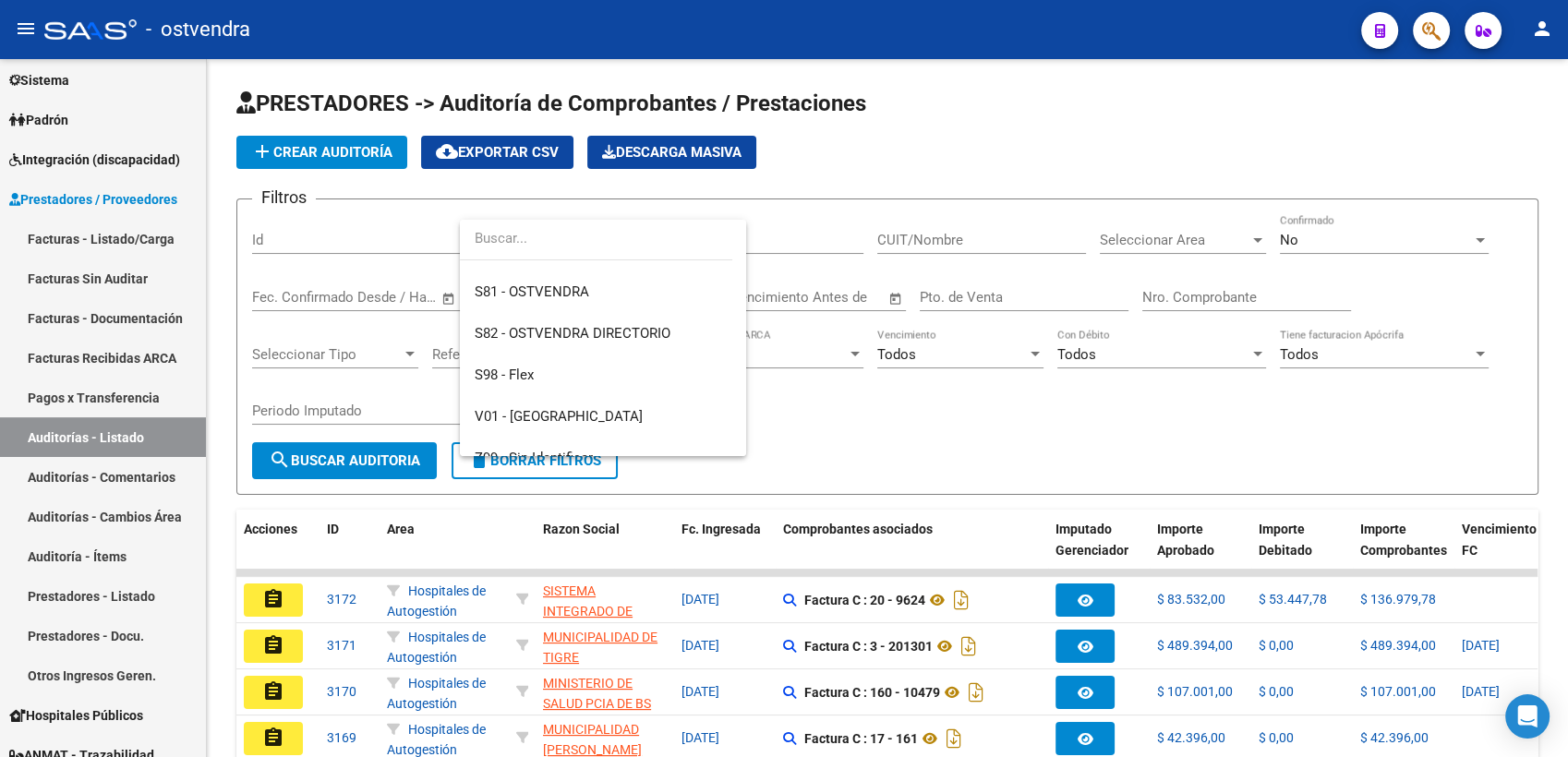
scroll to position [205, 0]
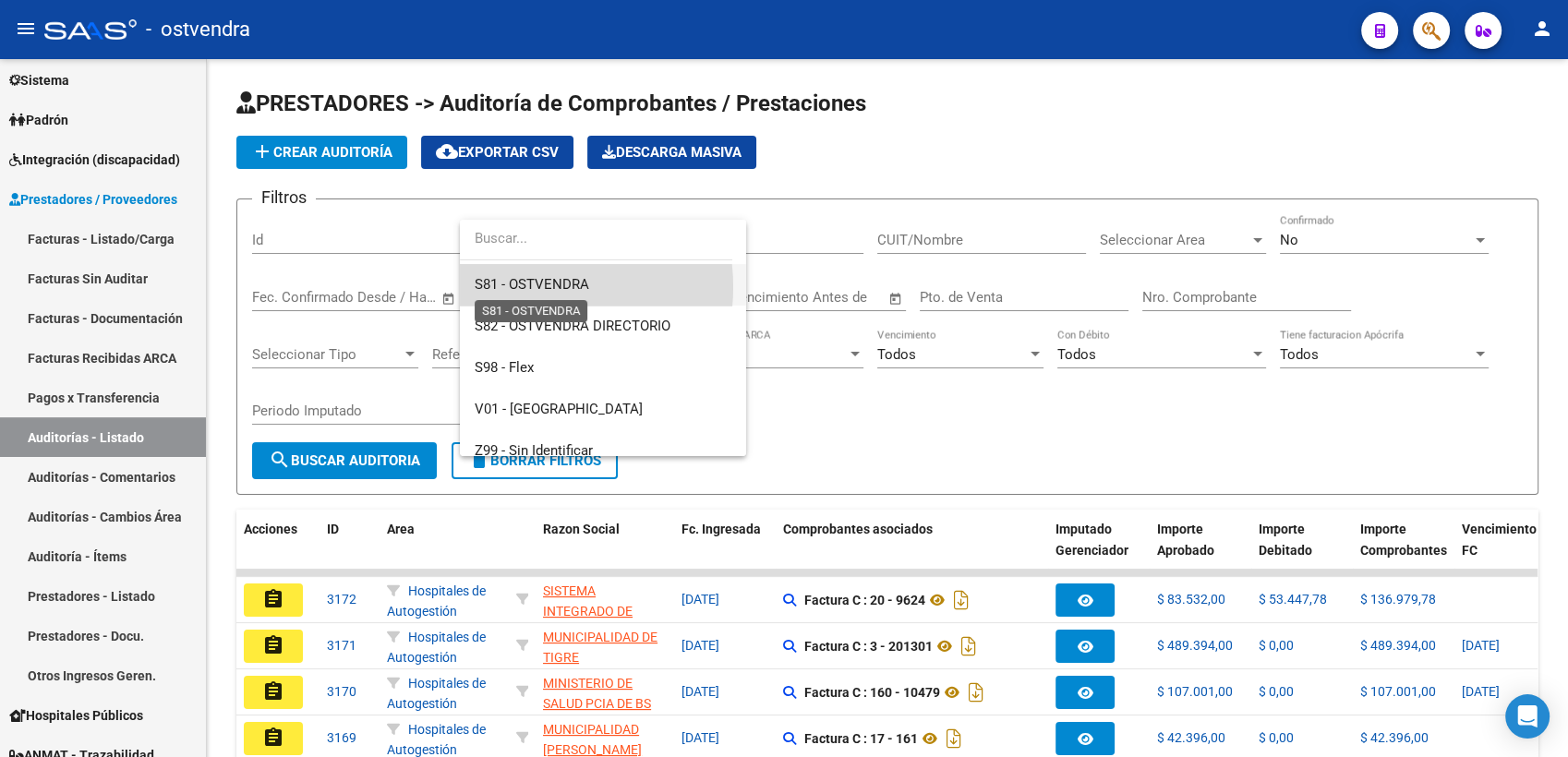
click at [530, 286] on span "S81 - OSTVENDRA" at bounding box center [532, 284] width 115 height 16
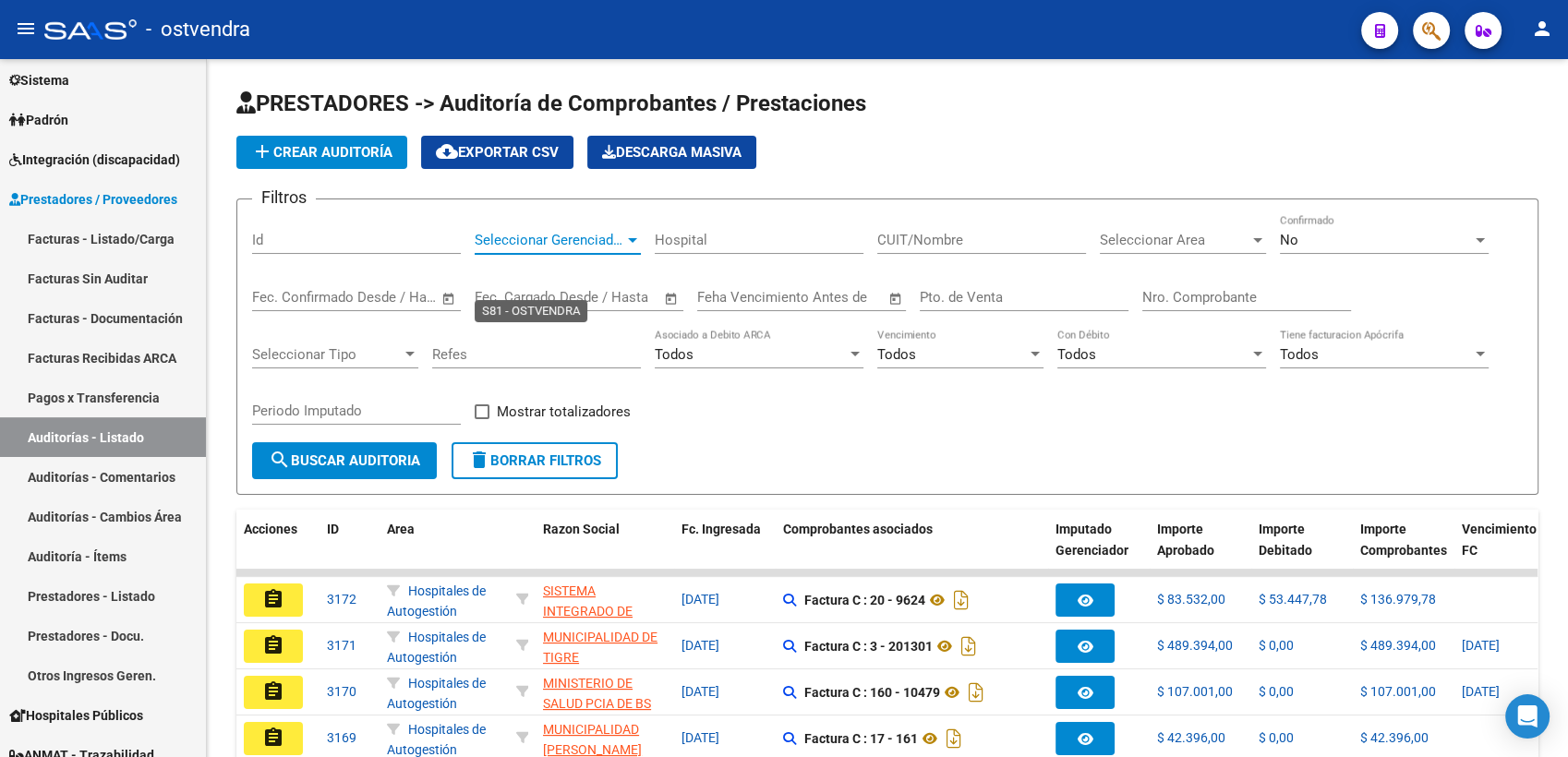
scroll to position [207, 0]
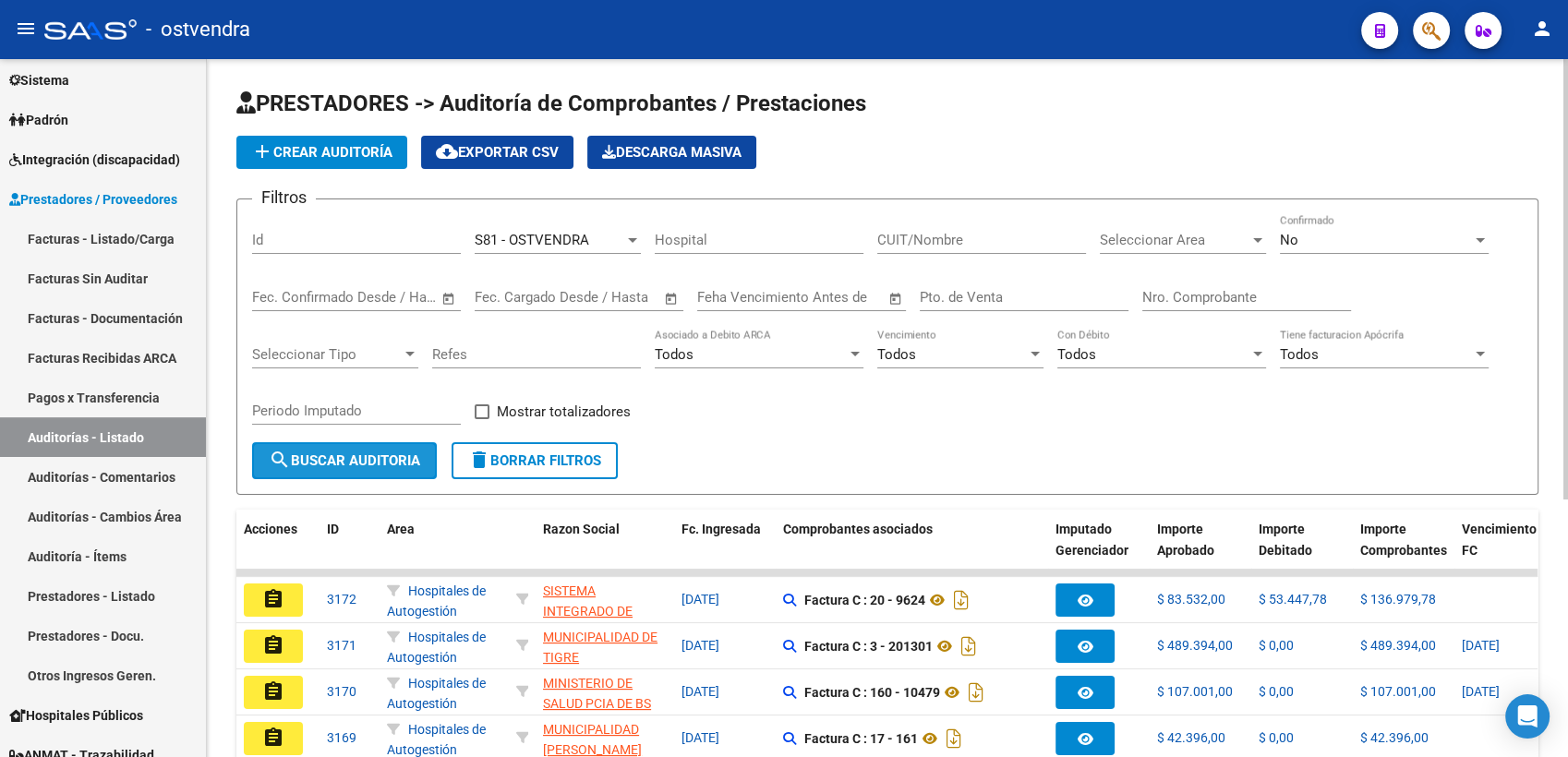
click at [377, 467] on span "search Buscar Auditoria" at bounding box center [344, 460] width 151 height 16
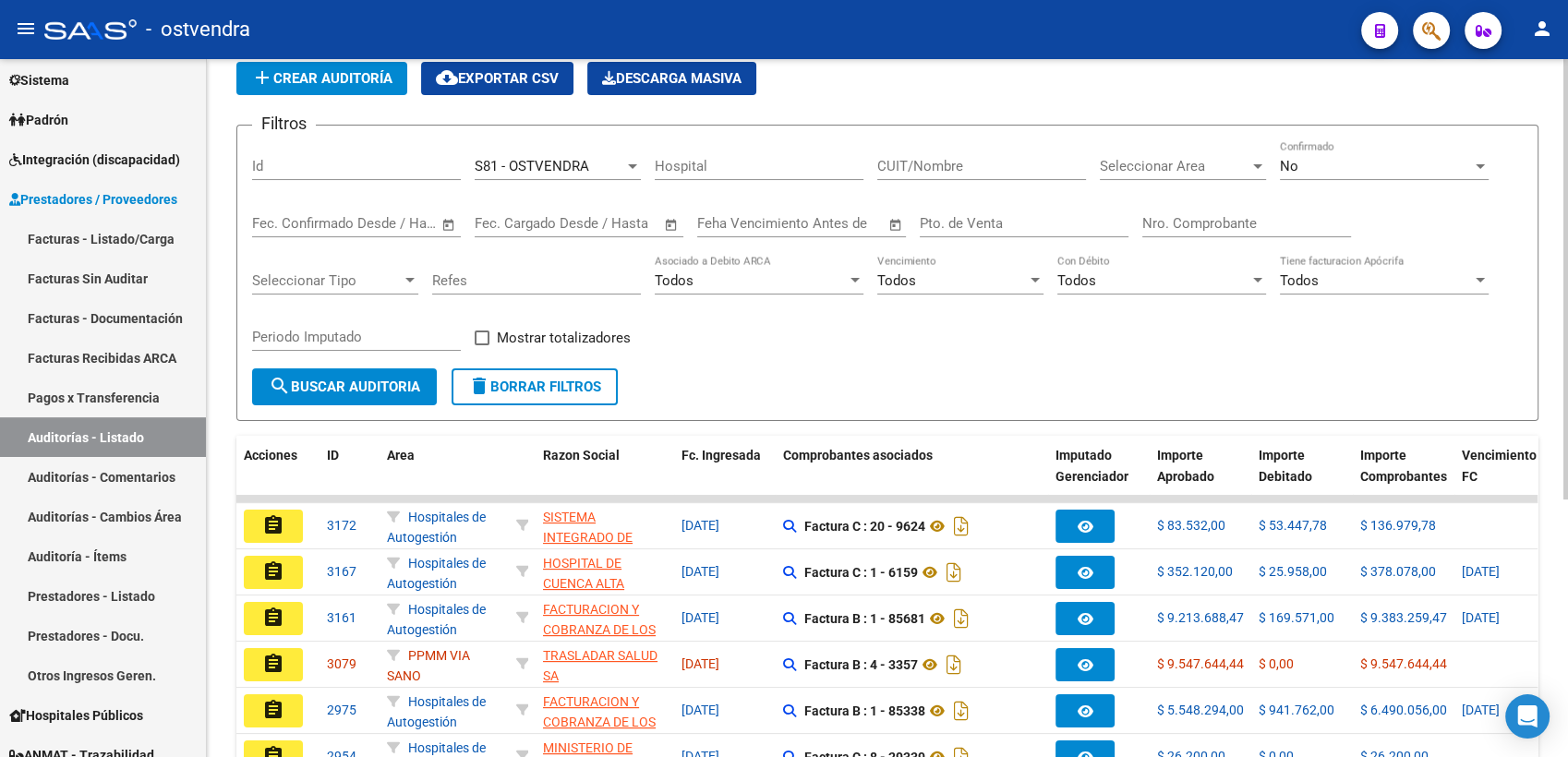
scroll to position [0, 0]
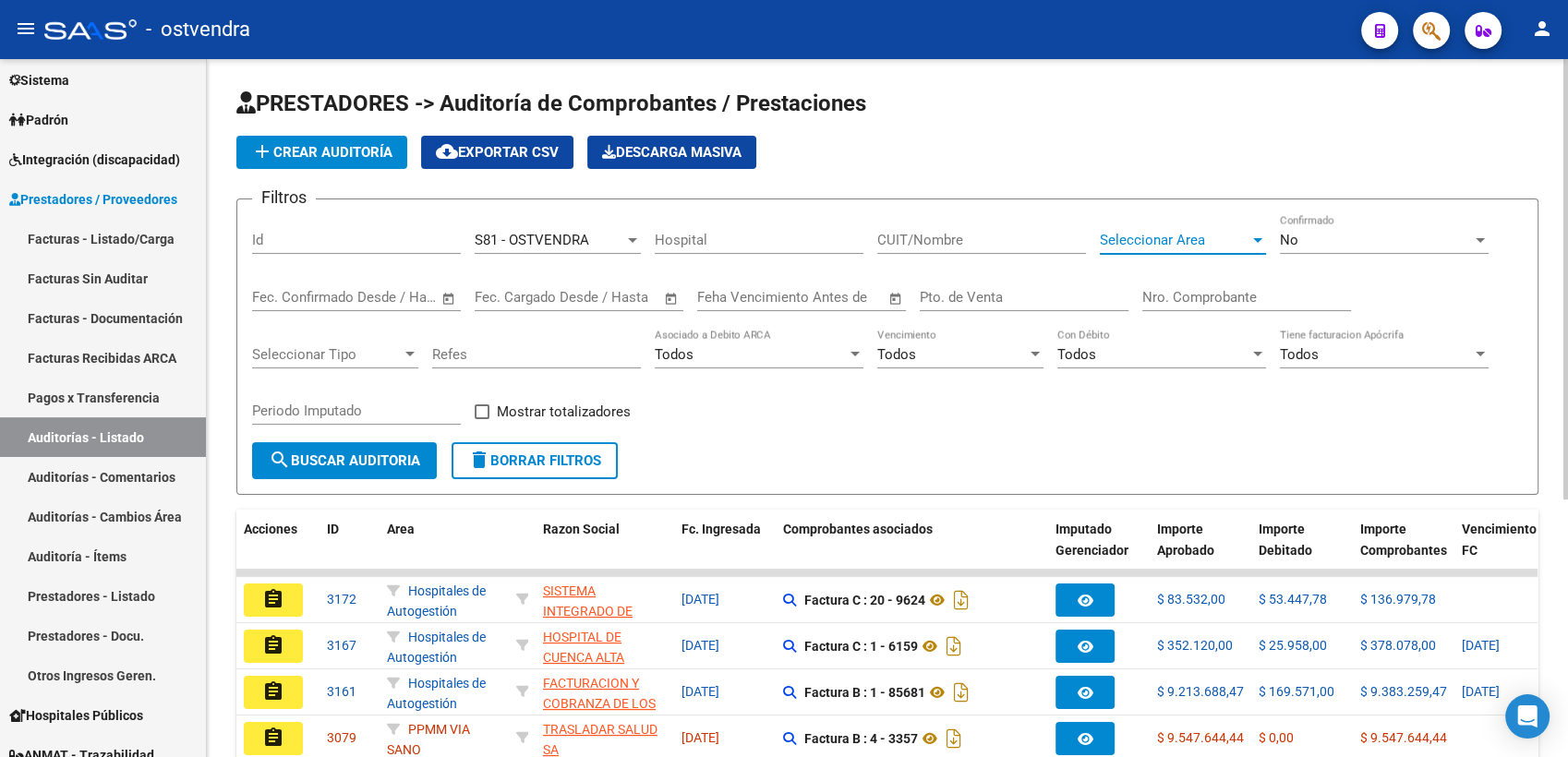
click at [1255, 240] on div at bounding box center [1257, 240] width 10 height 5
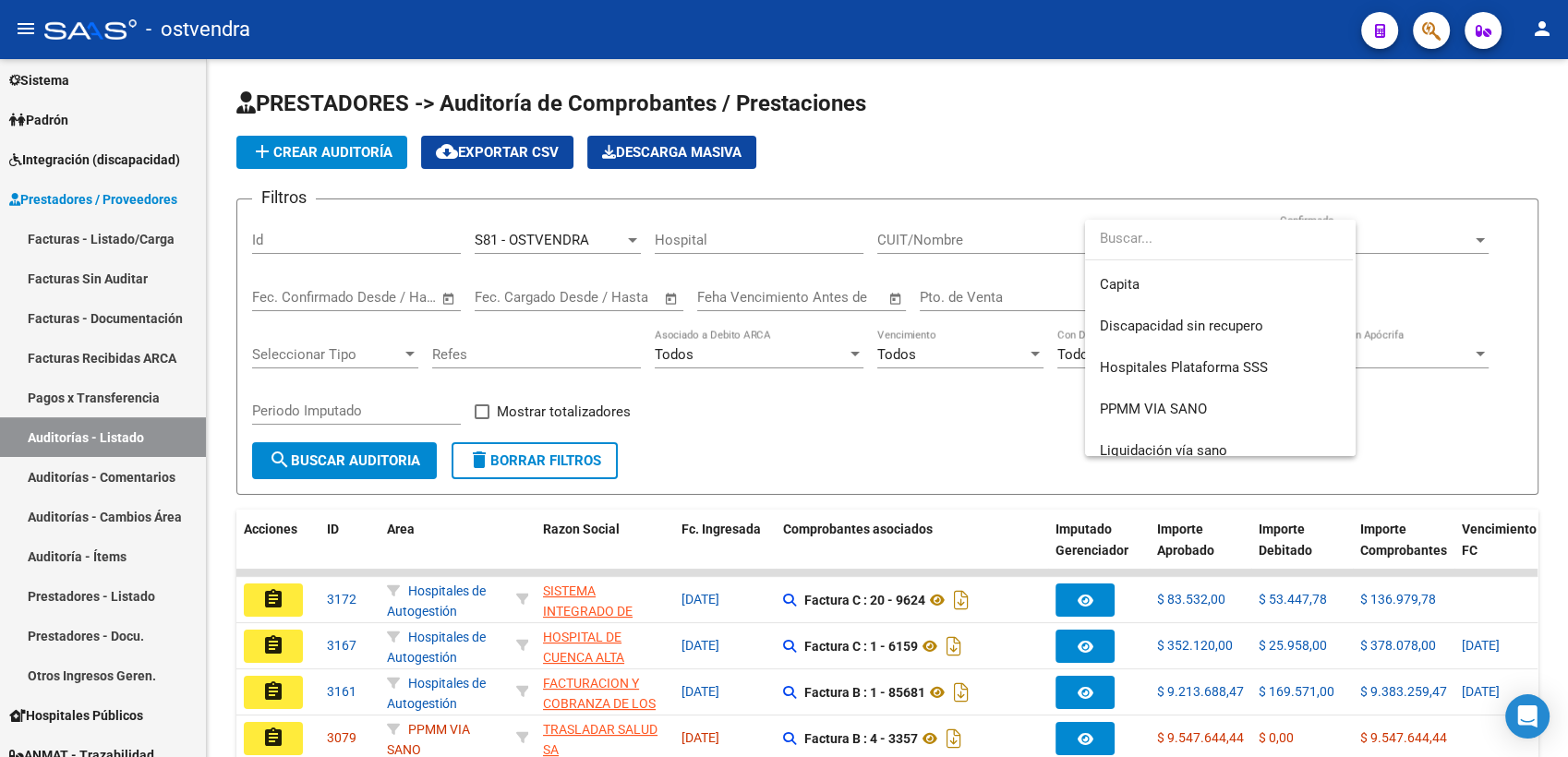
scroll to position [300, 0]
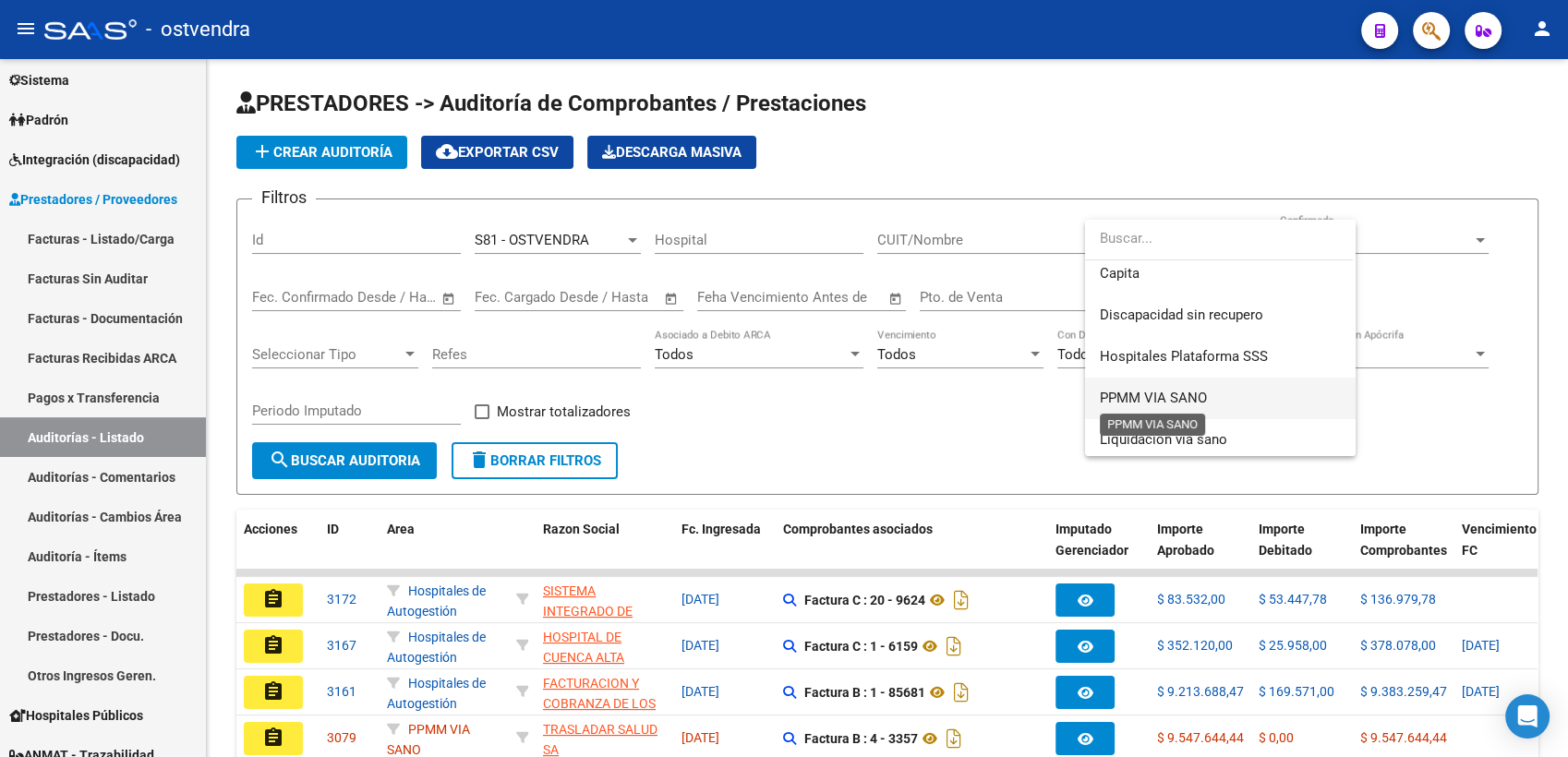
click at [1167, 399] on span "PPMM VIA SANO" at bounding box center [1153, 397] width 107 height 16
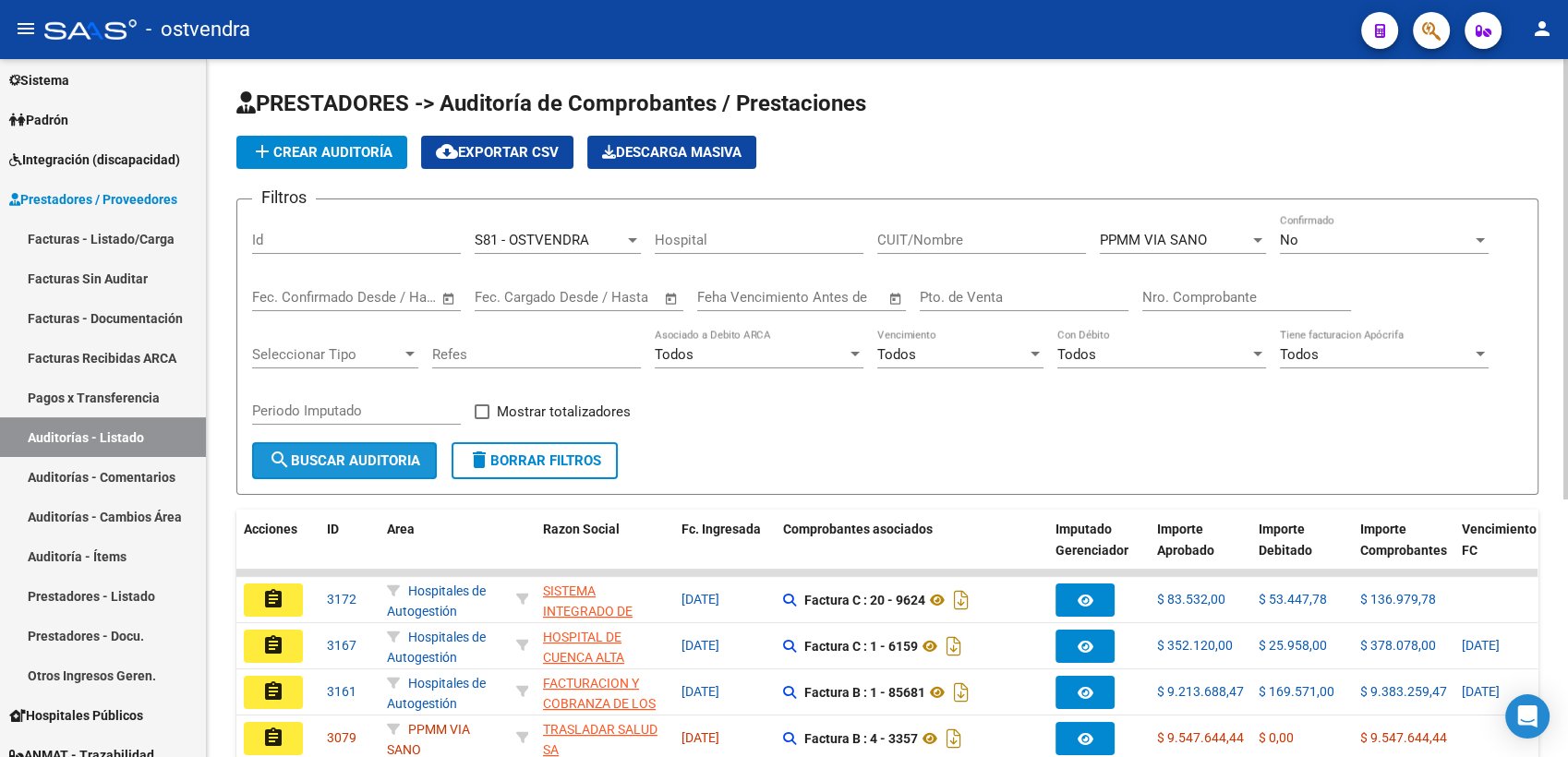
click at [375, 459] on span "search Buscar Auditoria" at bounding box center [344, 460] width 151 height 16
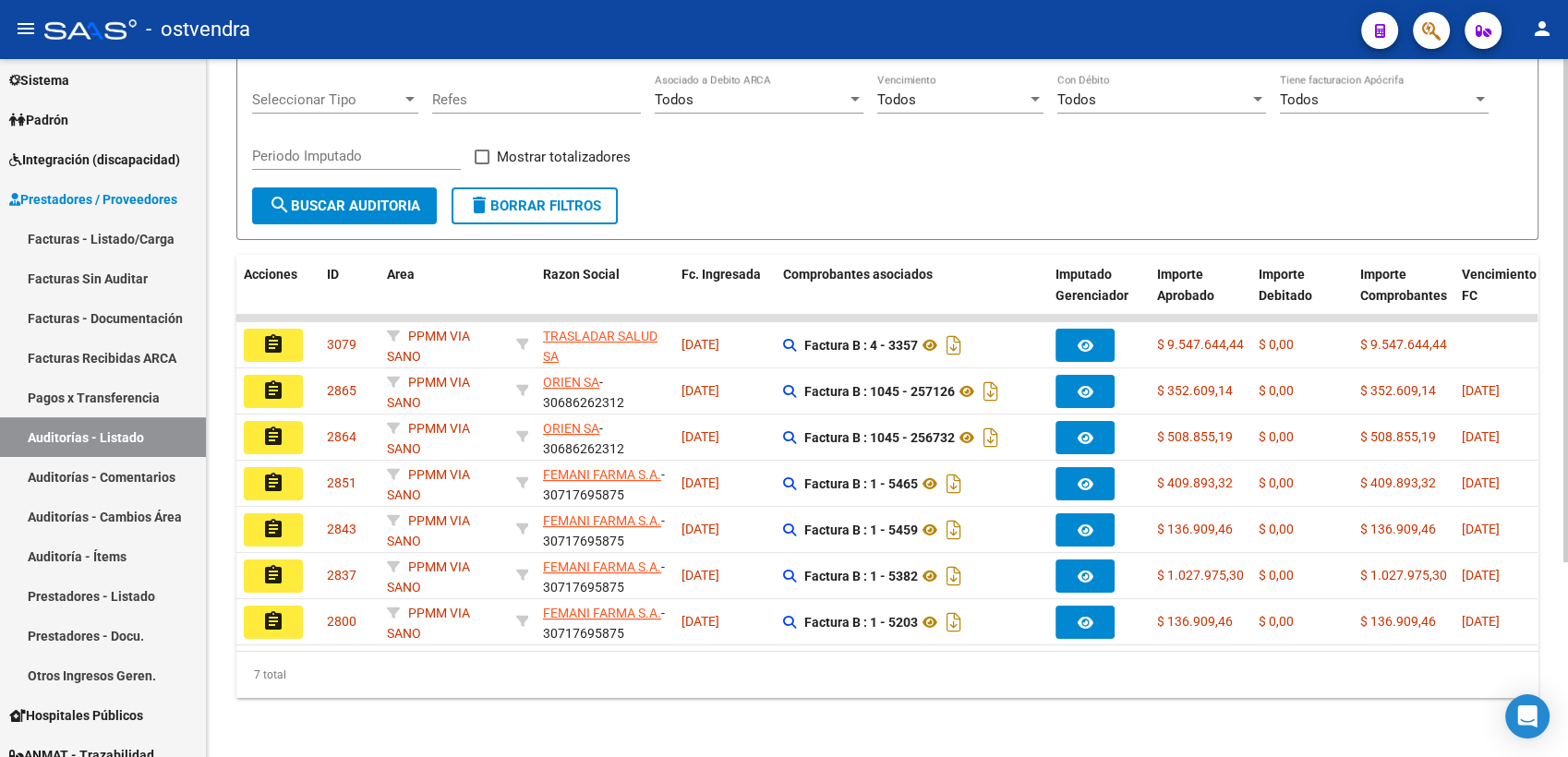
scroll to position [270, 0]
click at [1535, 567] on div "PRESTADORES -> Auditoría de Comprobantes / Prestaciones add Crear Auditoría clo…" at bounding box center [889, 280] width 1365 height 953
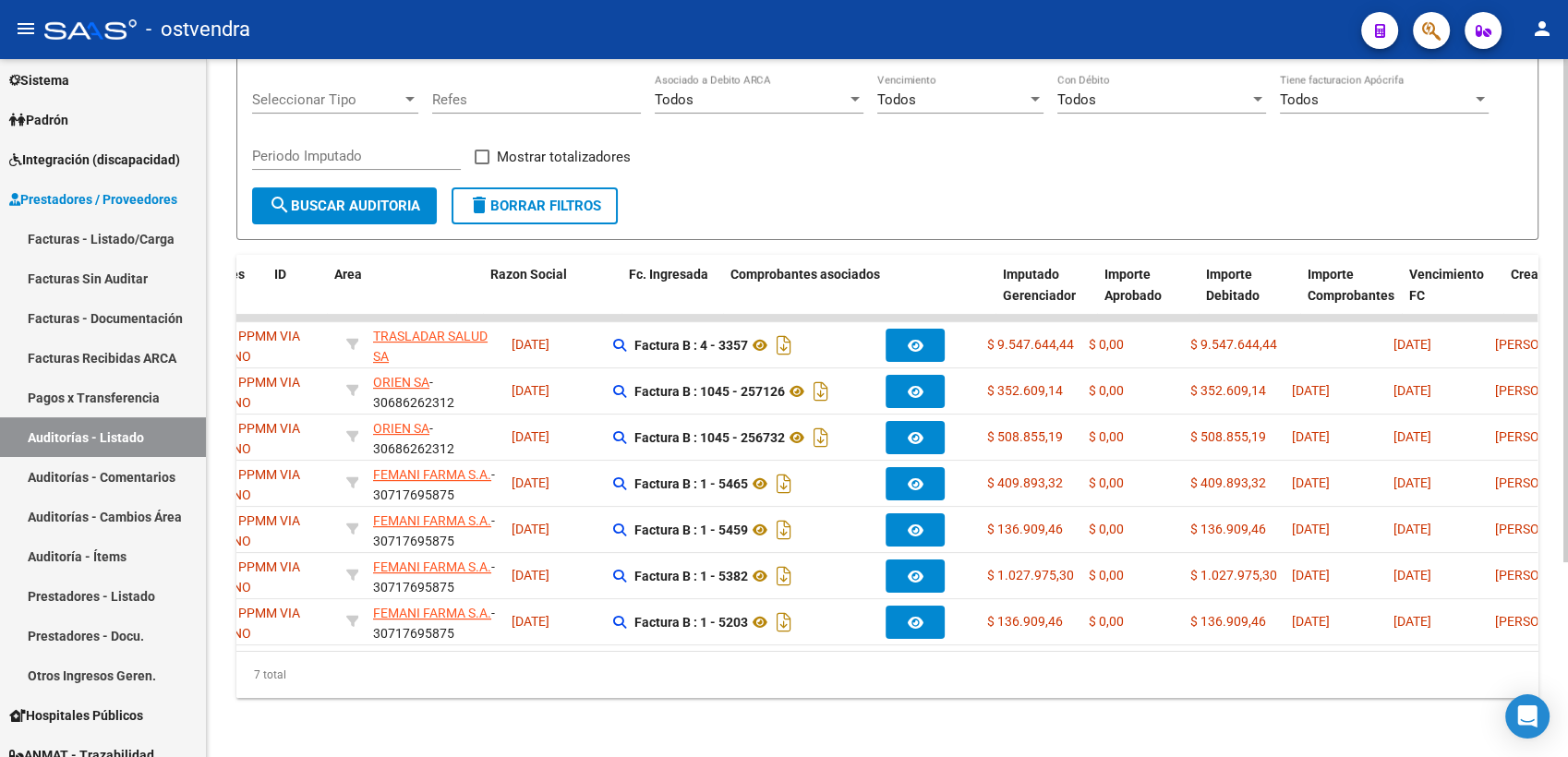
scroll to position [0, 0]
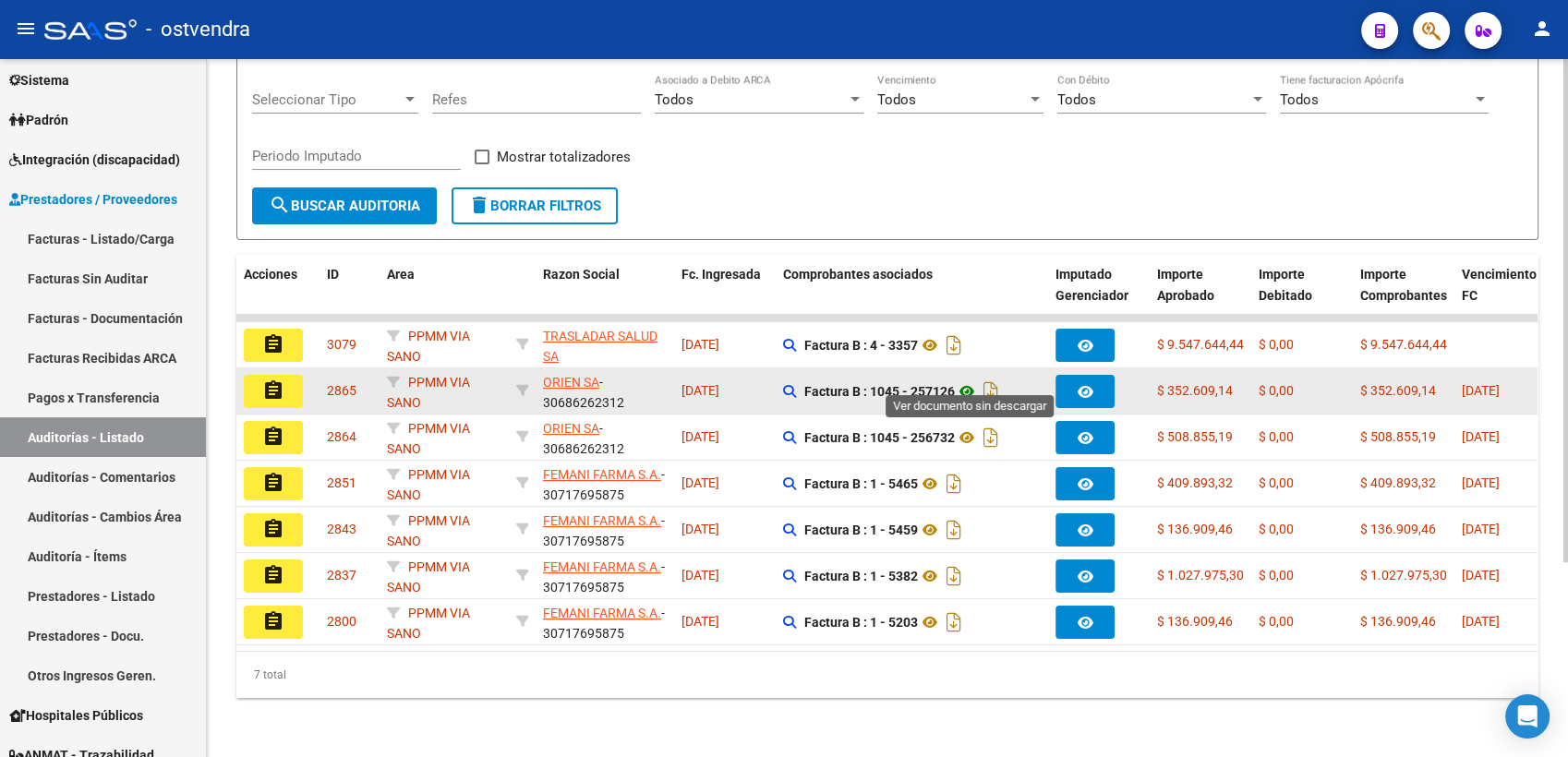
click at [972, 381] on icon at bounding box center [966, 391] width 24 height 22
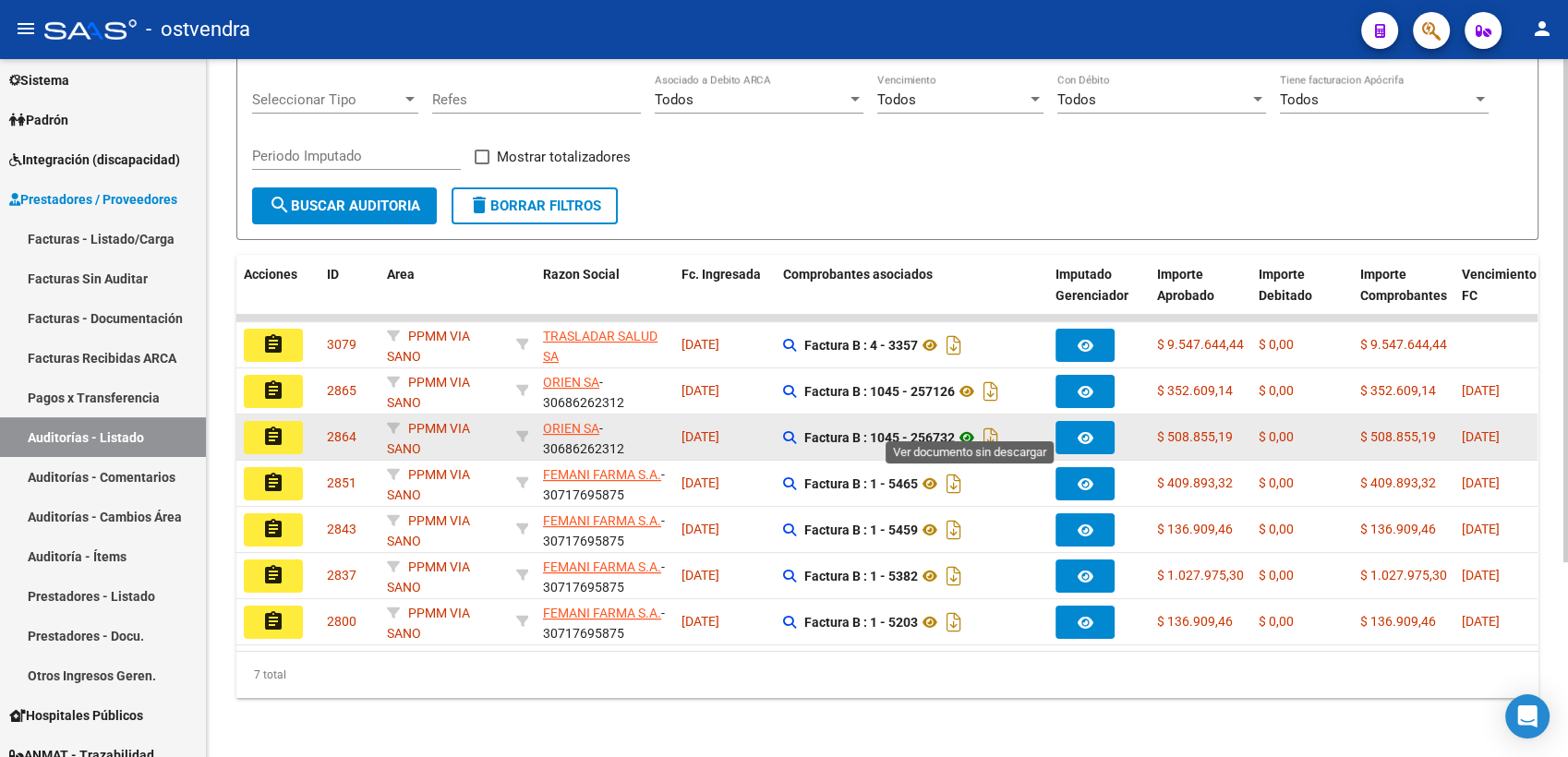
click at [971, 427] on icon at bounding box center [966, 437] width 24 height 22
